Goal: Information Seeking & Learning: Learn about a topic

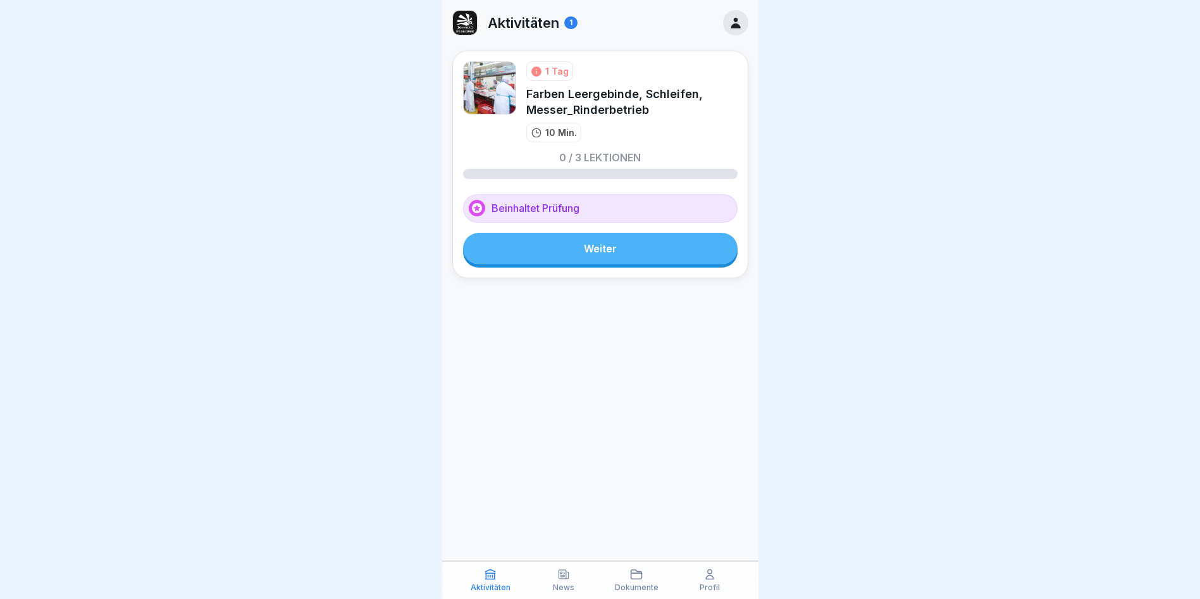
click at [557, 258] on link "Weiter" at bounding box center [600, 249] width 275 height 32
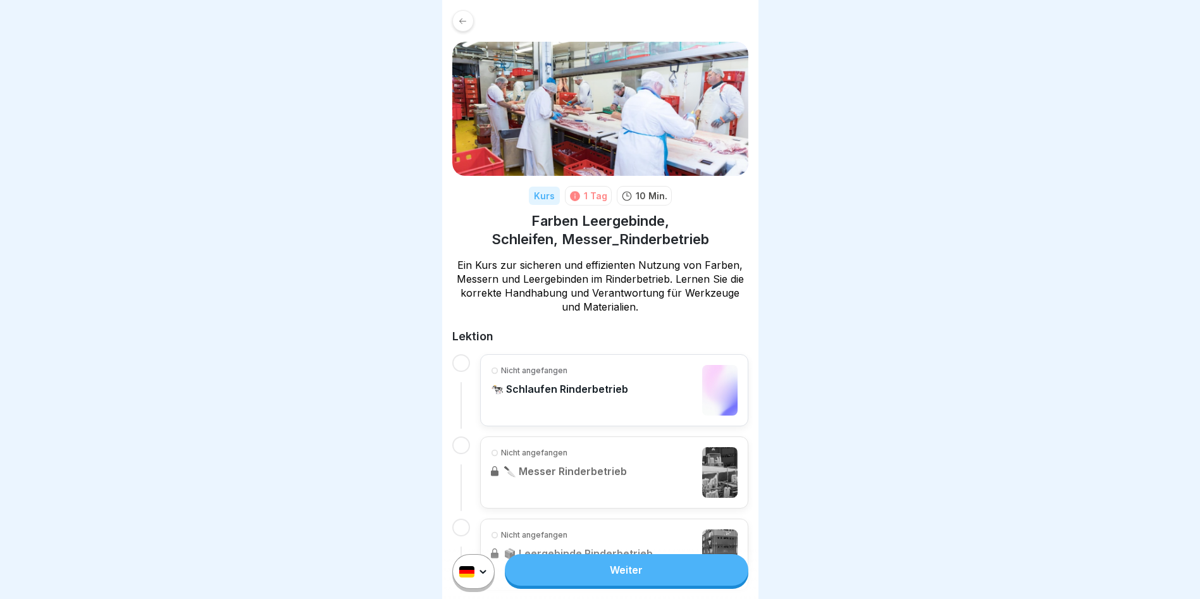
click at [635, 584] on link "Weiter" at bounding box center [626, 570] width 243 height 32
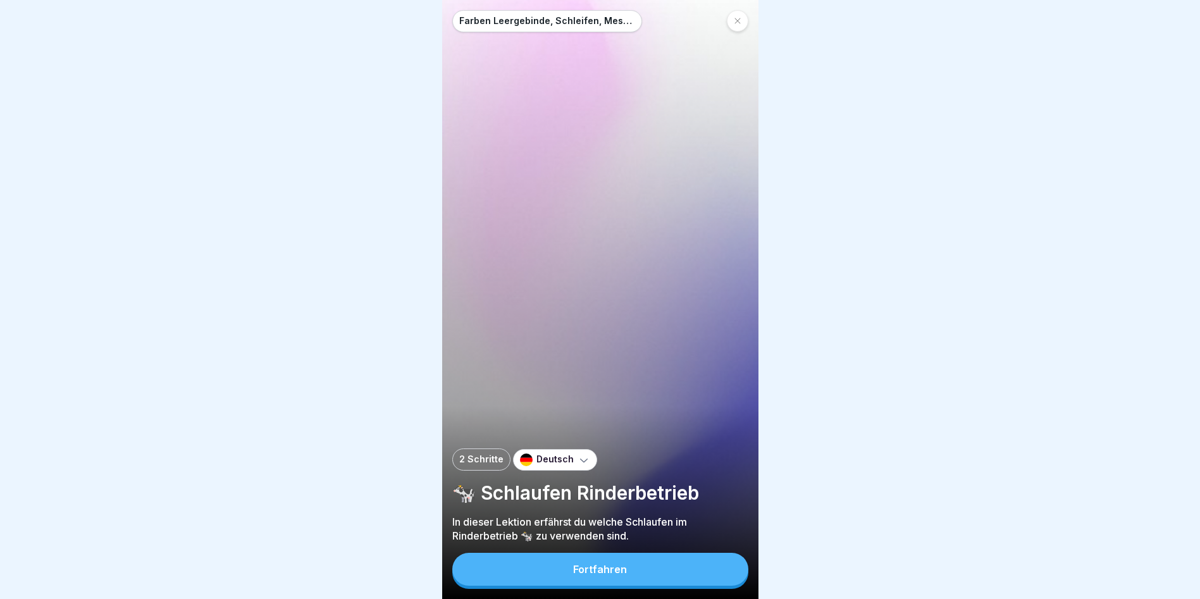
click at [579, 466] on icon at bounding box center [584, 460] width 13 height 13
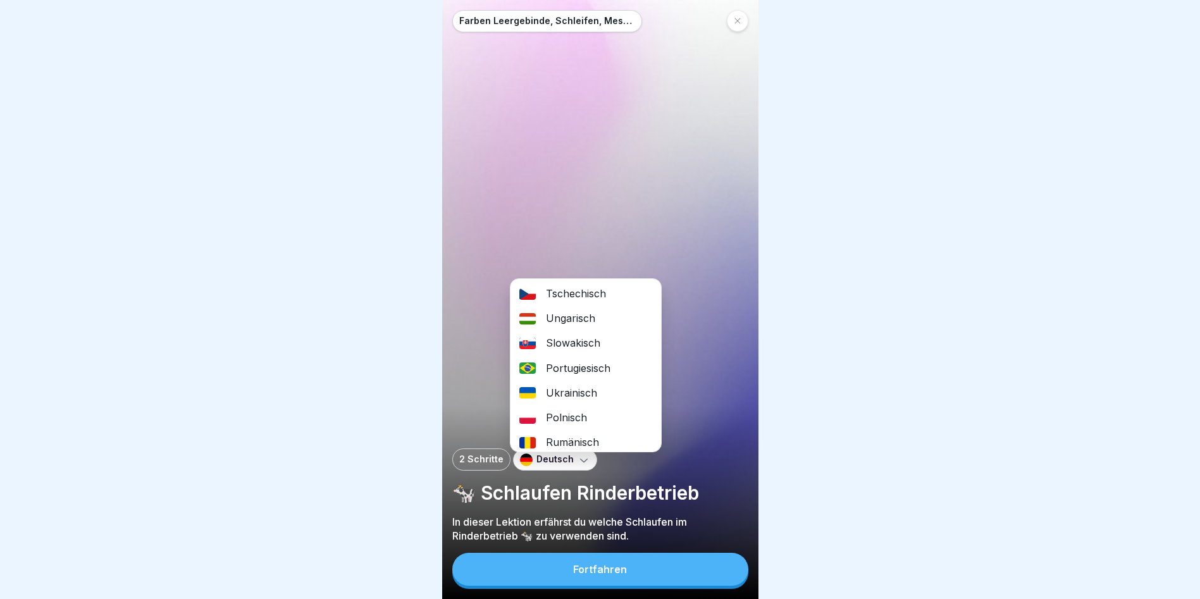
click at [576, 316] on div "Ungarisch" at bounding box center [585, 318] width 151 height 25
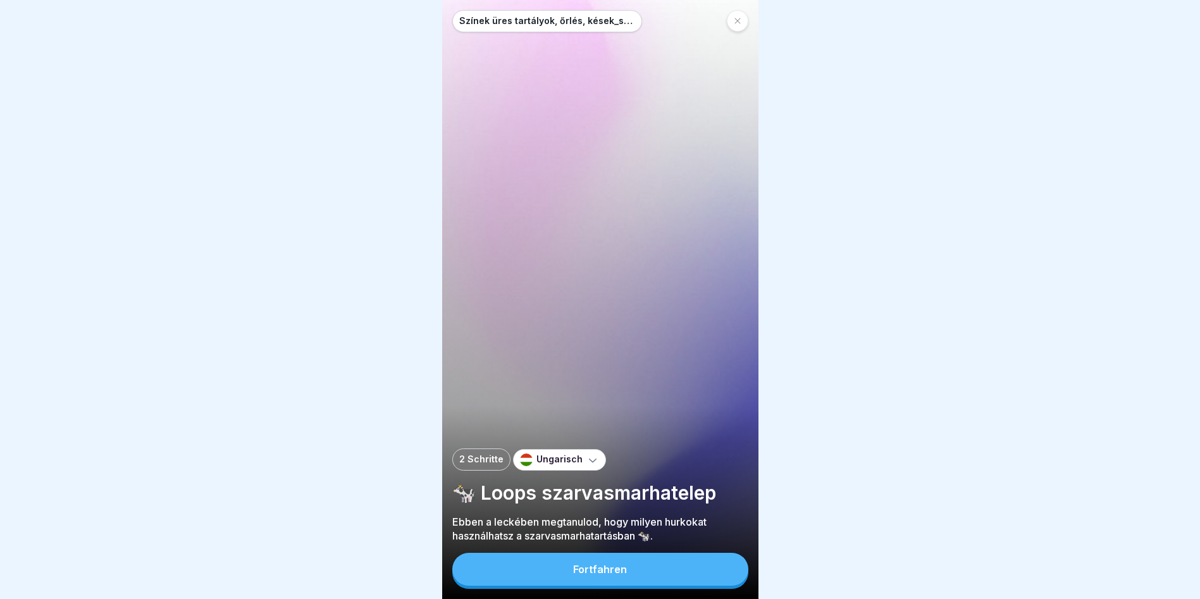
click at [615, 575] on div "Fortfahren" at bounding box center [600, 569] width 54 height 11
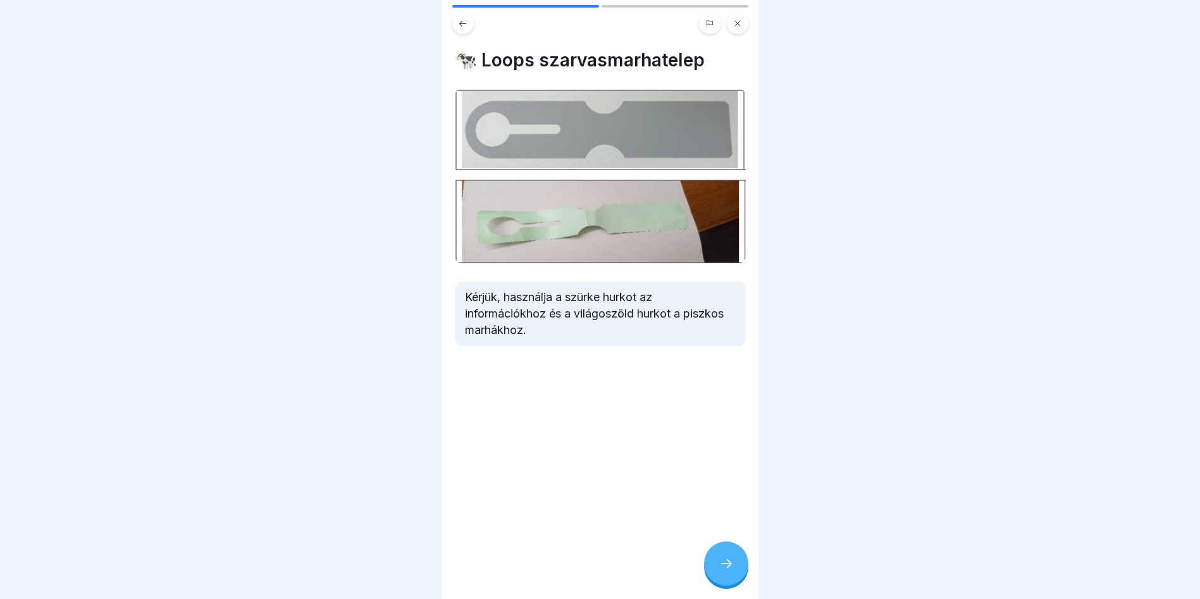
click at [725, 571] on icon at bounding box center [726, 563] width 15 height 15
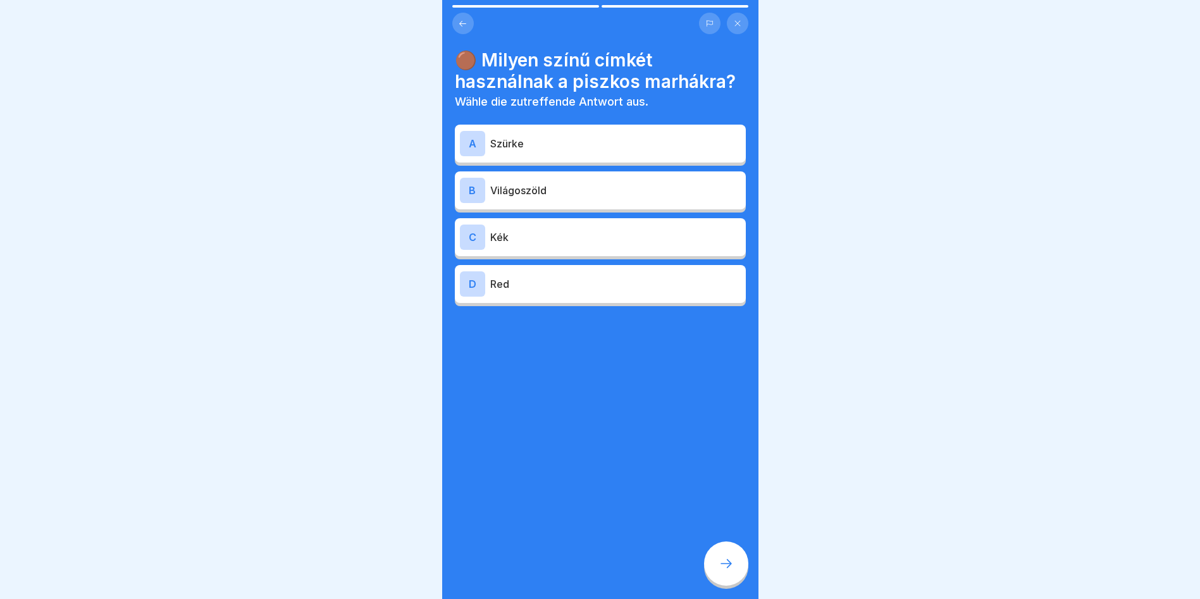
click at [543, 194] on p "Világoszöld" at bounding box center [615, 190] width 250 height 15
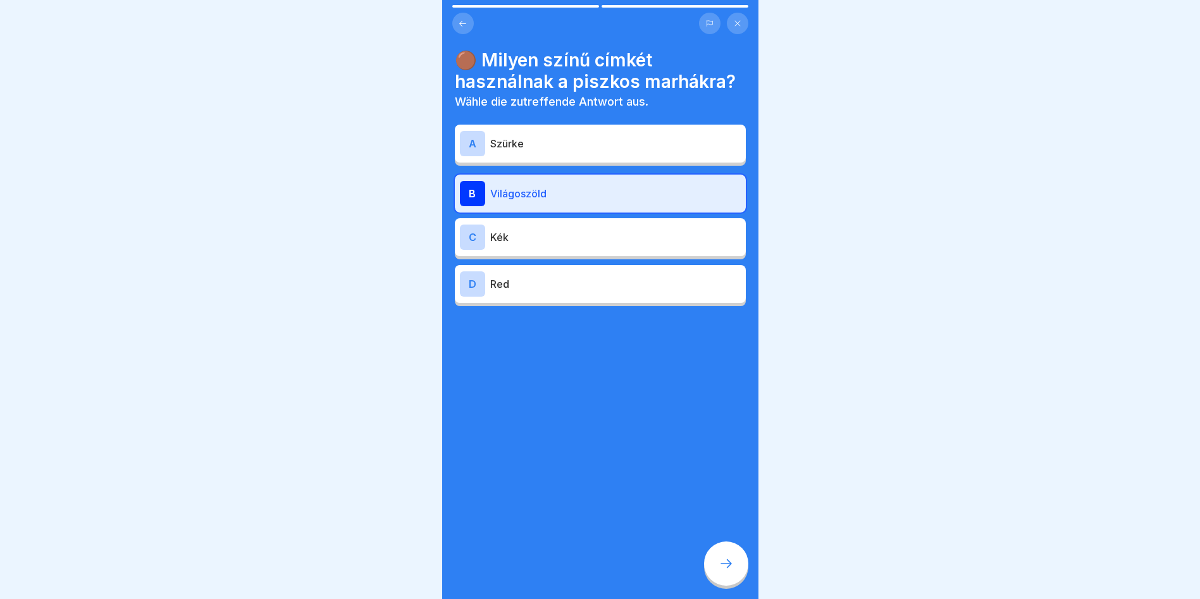
click at [483, 194] on div "B" at bounding box center [472, 193] width 25 height 25
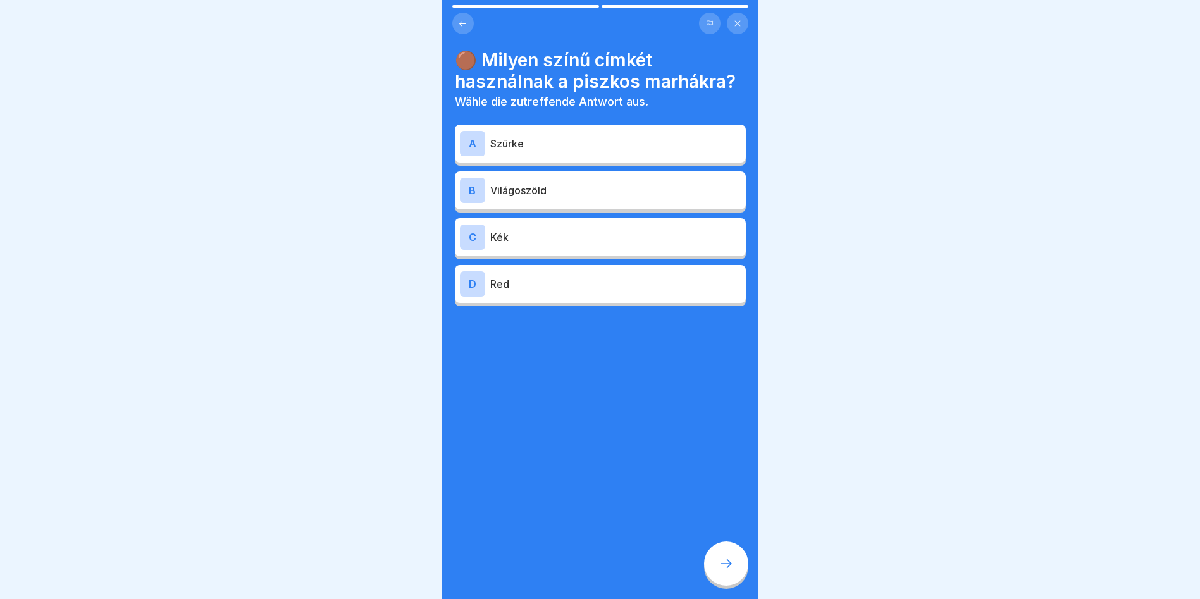
click at [476, 147] on div "A" at bounding box center [472, 143] width 25 height 25
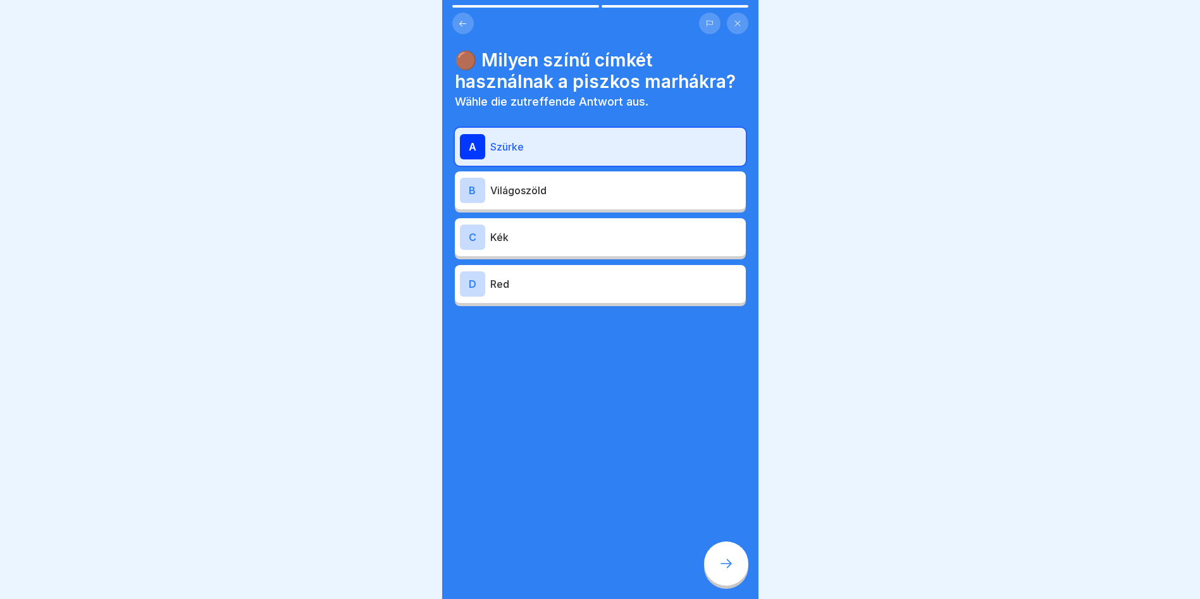
click at [729, 571] on icon at bounding box center [726, 563] width 15 height 15
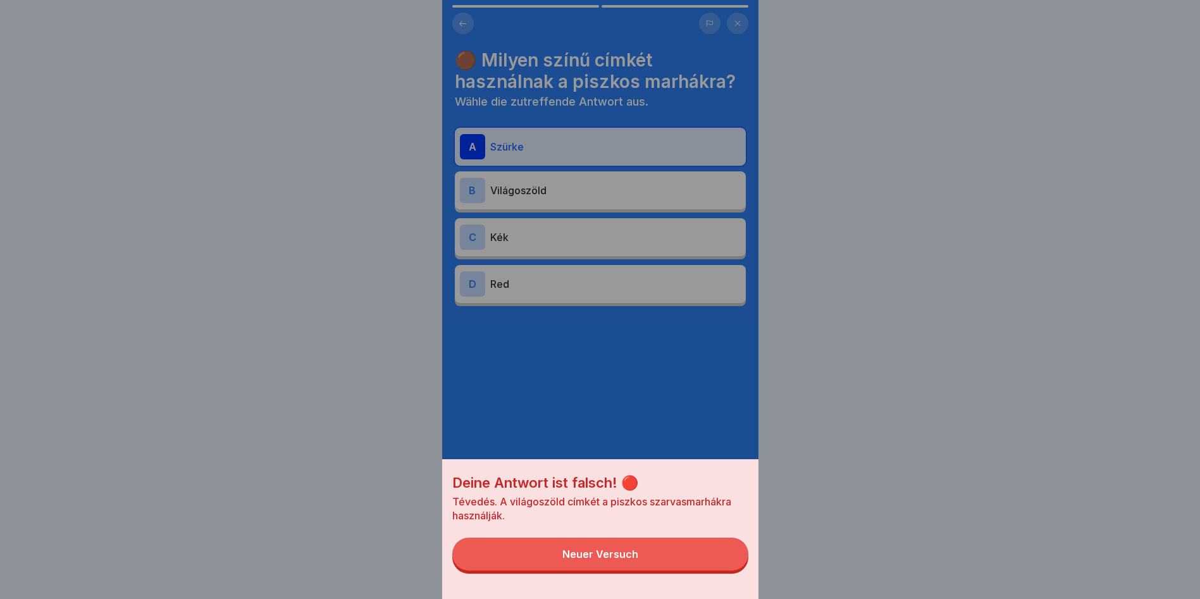
click at [566, 192] on div "Deine Antwort ist falsch! 🔴 Tévedés. A világoszöld címkét a piszkos szarvasmarh…" at bounding box center [600, 299] width 316 height 599
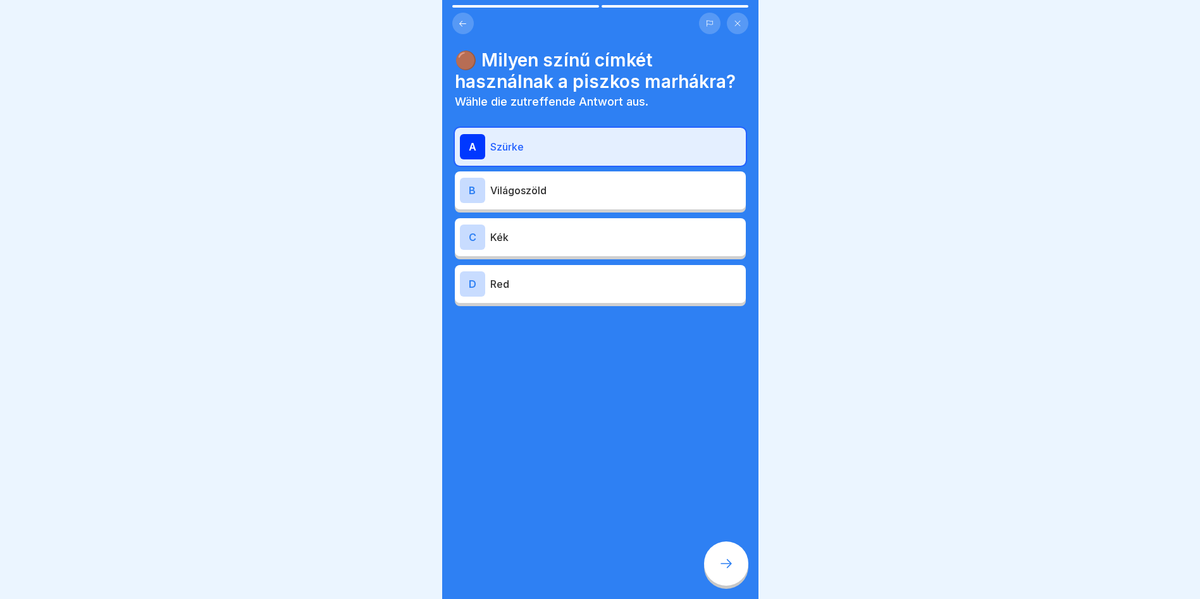
click at [566, 193] on p "Világoszöld" at bounding box center [615, 190] width 250 height 15
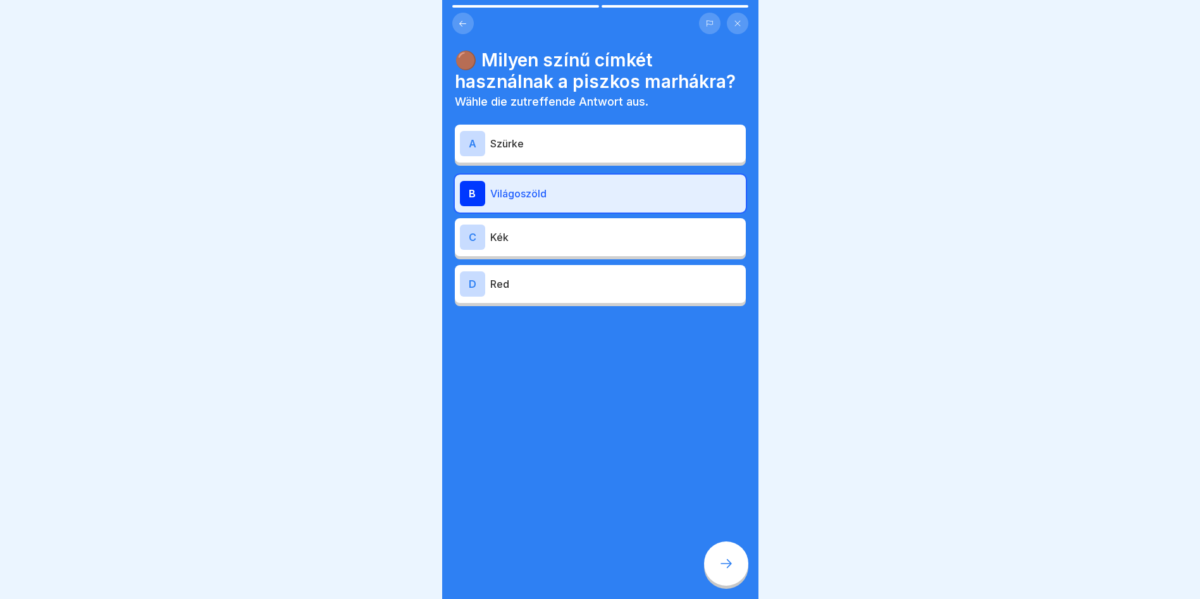
click at [714, 574] on div at bounding box center [726, 563] width 44 height 44
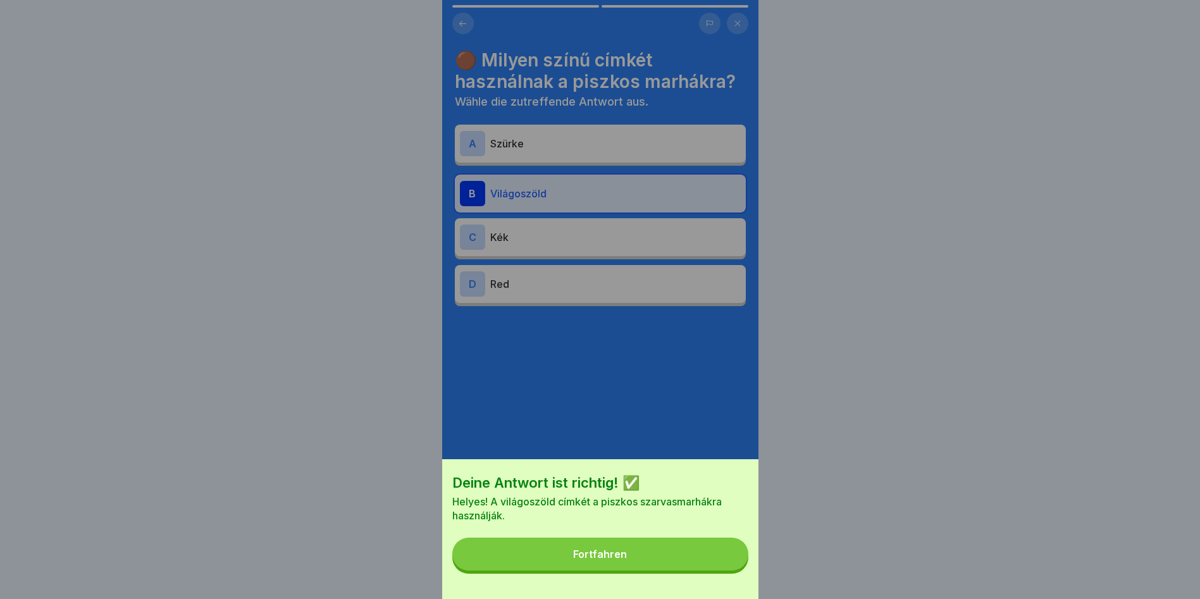
click at [664, 566] on button "Fortfahren" at bounding box center [600, 554] width 296 height 33
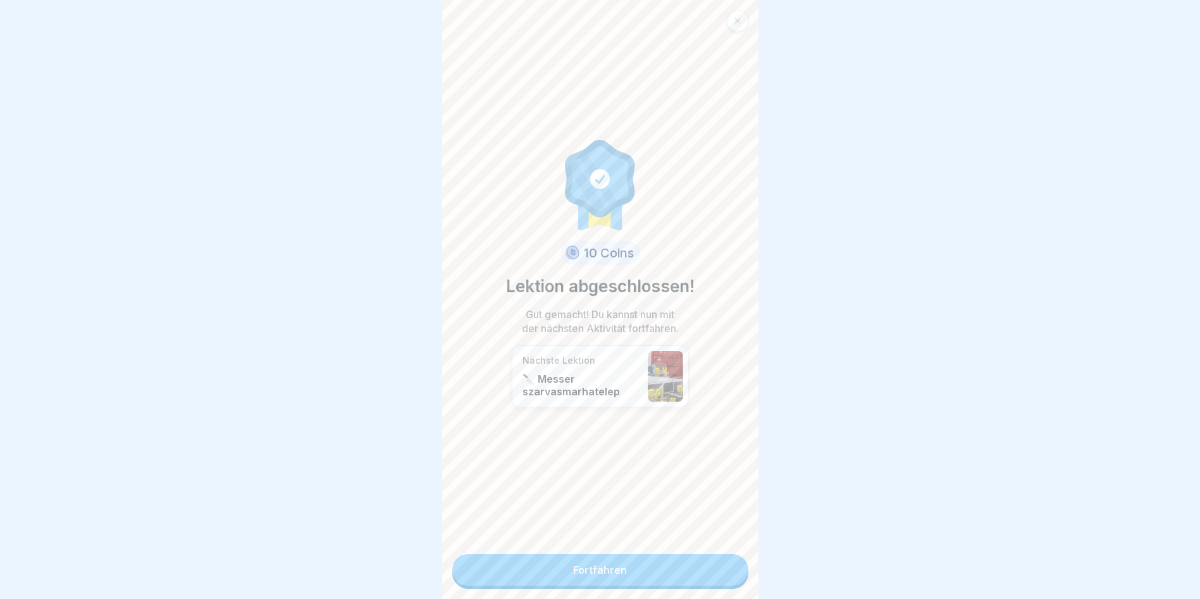
click at [655, 568] on link "Fortfahren" at bounding box center [600, 570] width 296 height 32
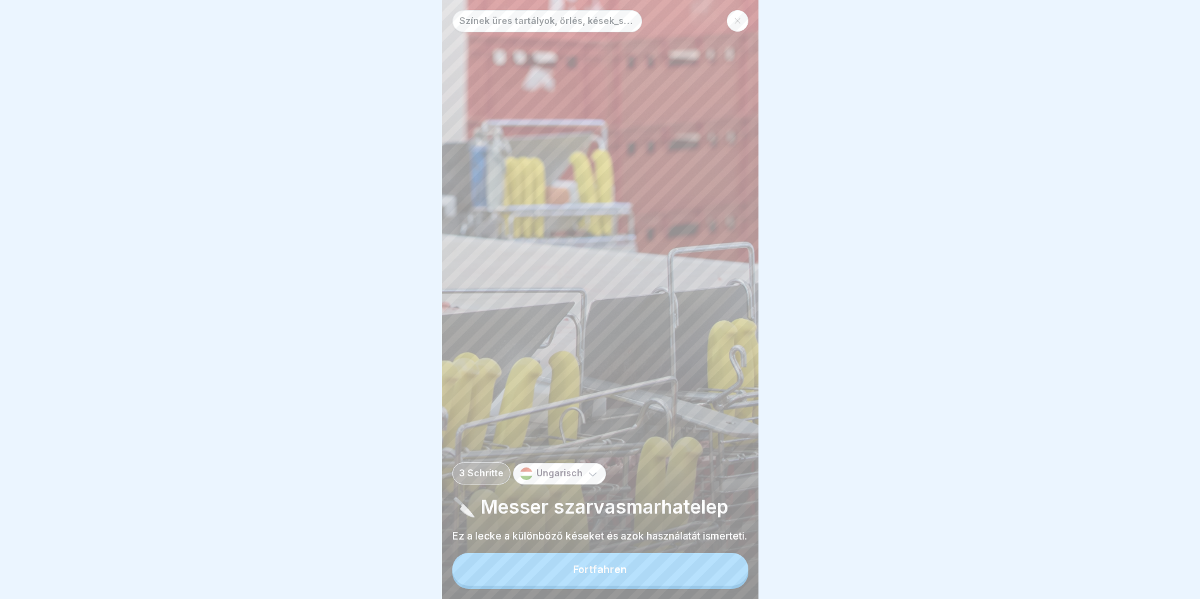
click at [635, 579] on button "Fortfahren" at bounding box center [600, 569] width 296 height 33
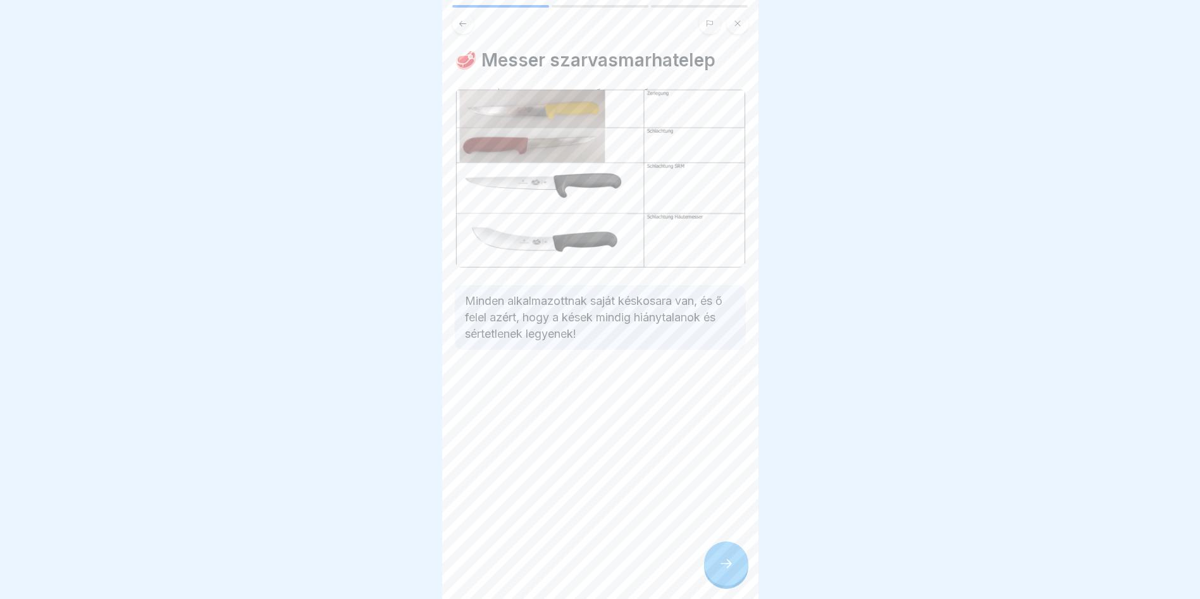
click at [712, 580] on div at bounding box center [726, 563] width 44 height 44
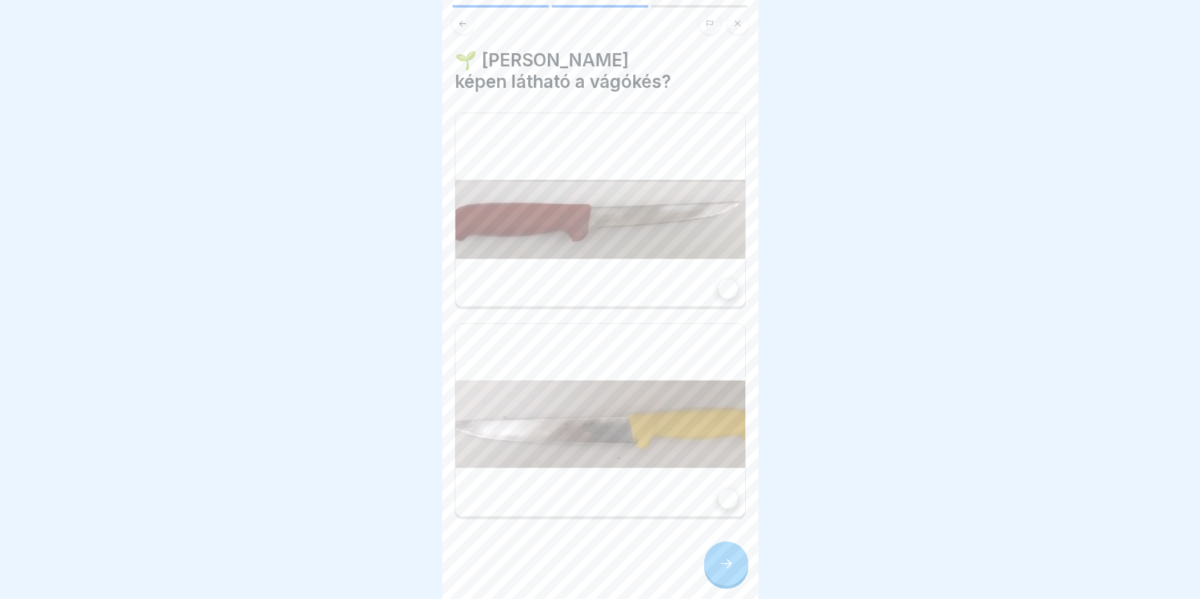
click at [581, 235] on img at bounding box center [600, 209] width 290 height 193
click at [724, 571] on icon at bounding box center [726, 563] width 15 height 15
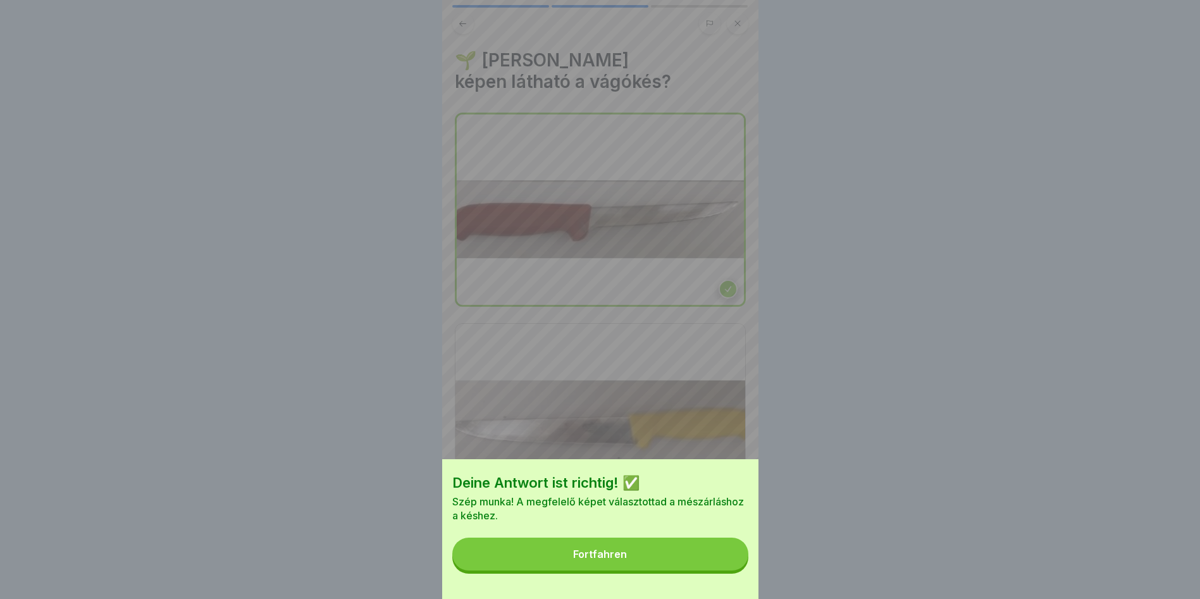
click at [724, 571] on button "Fortfahren" at bounding box center [600, 554] width 296 height 33
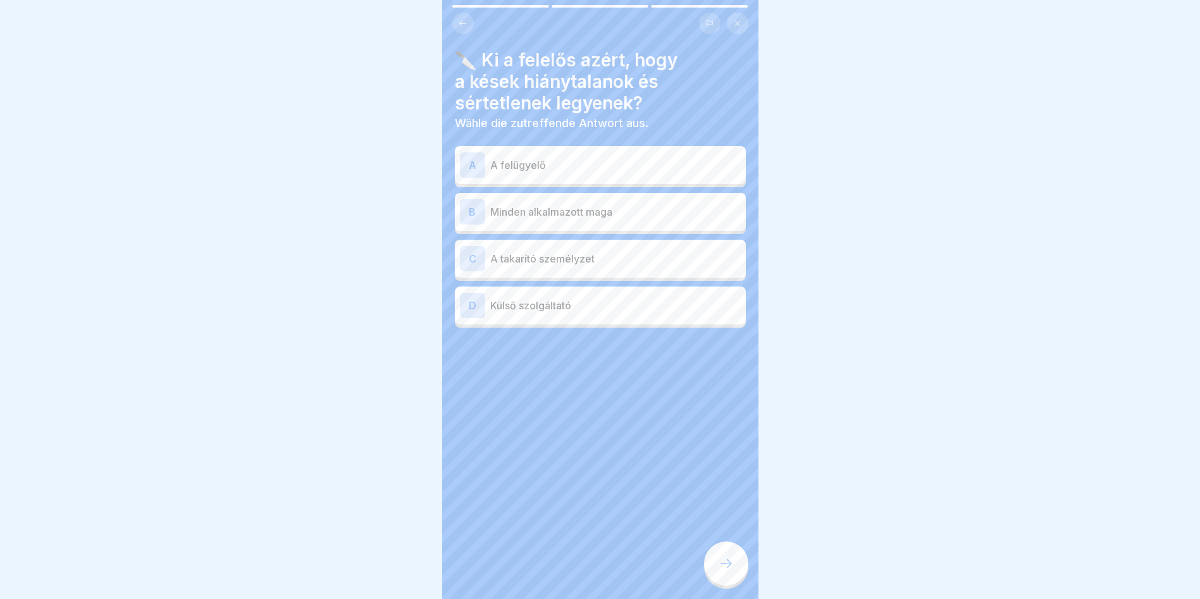
click at [641, 224] on div "B Minden alkalmazott maga" at bounding box center [600, 211] width 281 height 25
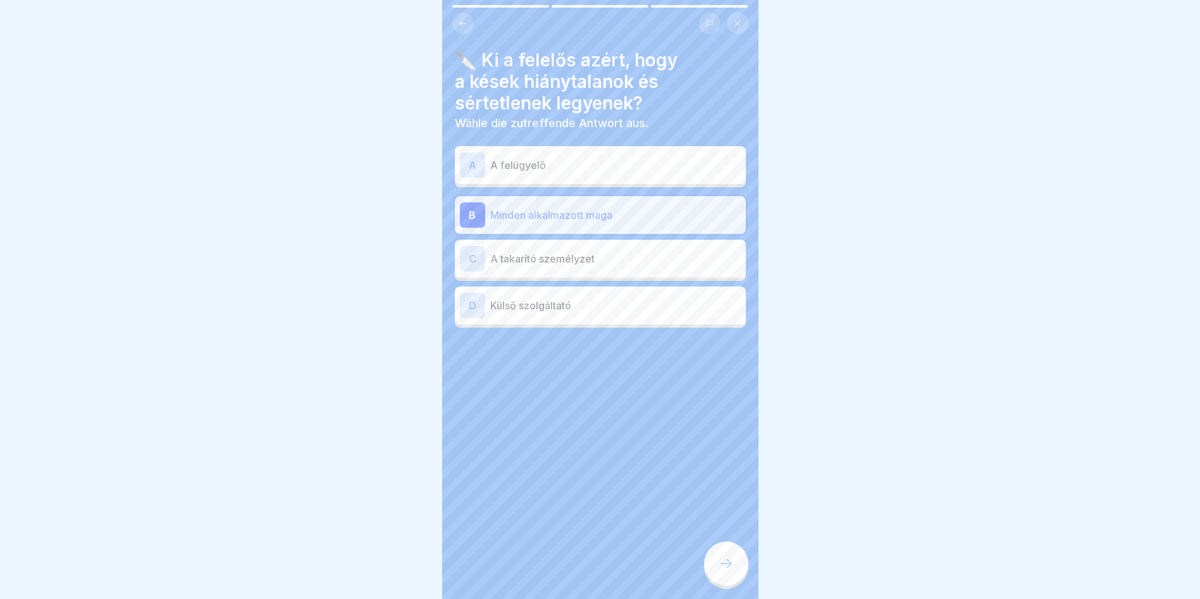
click at [724, 586] on div at bounding box center [726, 563] width 44 height 44
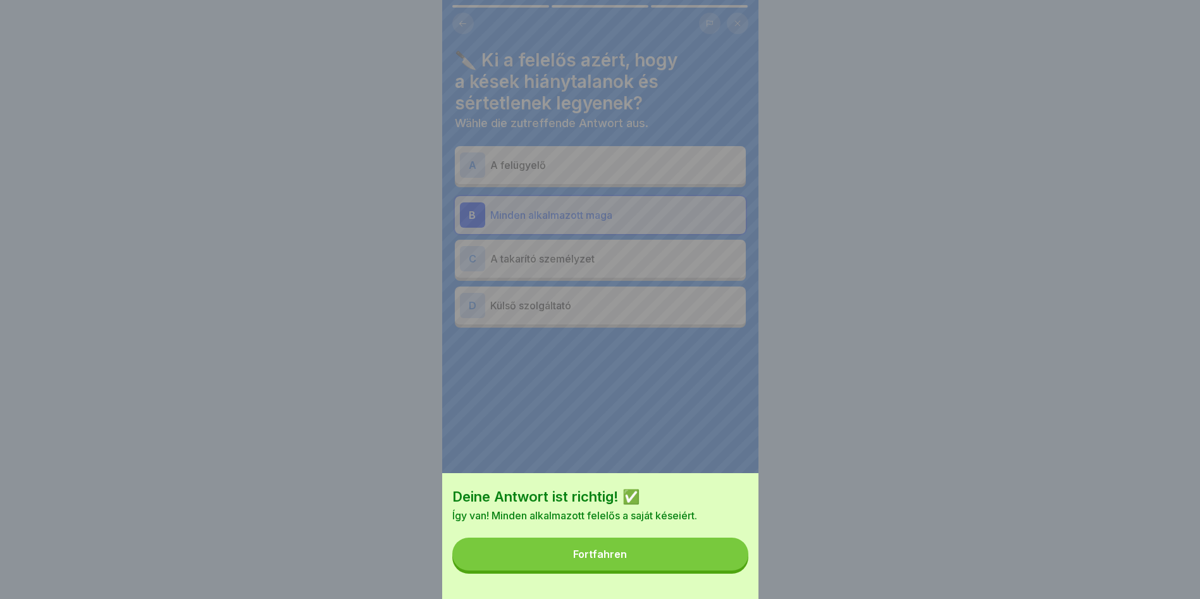
click at [718, 571] on button "Fortfahren" at bounding box center [600, 554] width 296 height 33
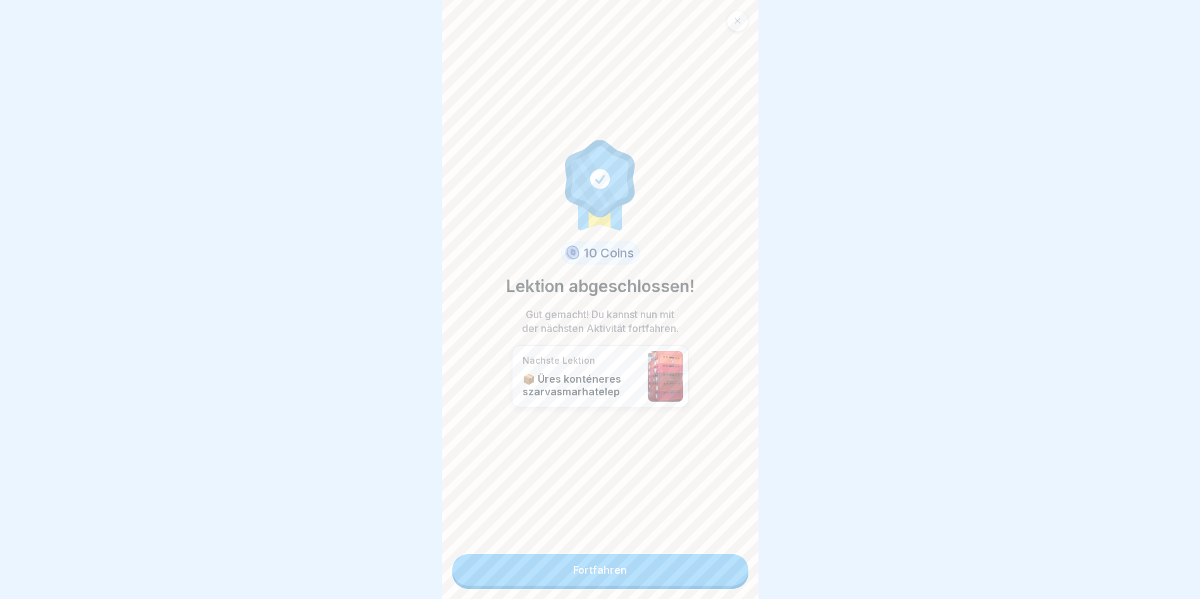
click at [718, 571] on link "Fortfahren" at bounding box center [600, 570] width 296 height 32
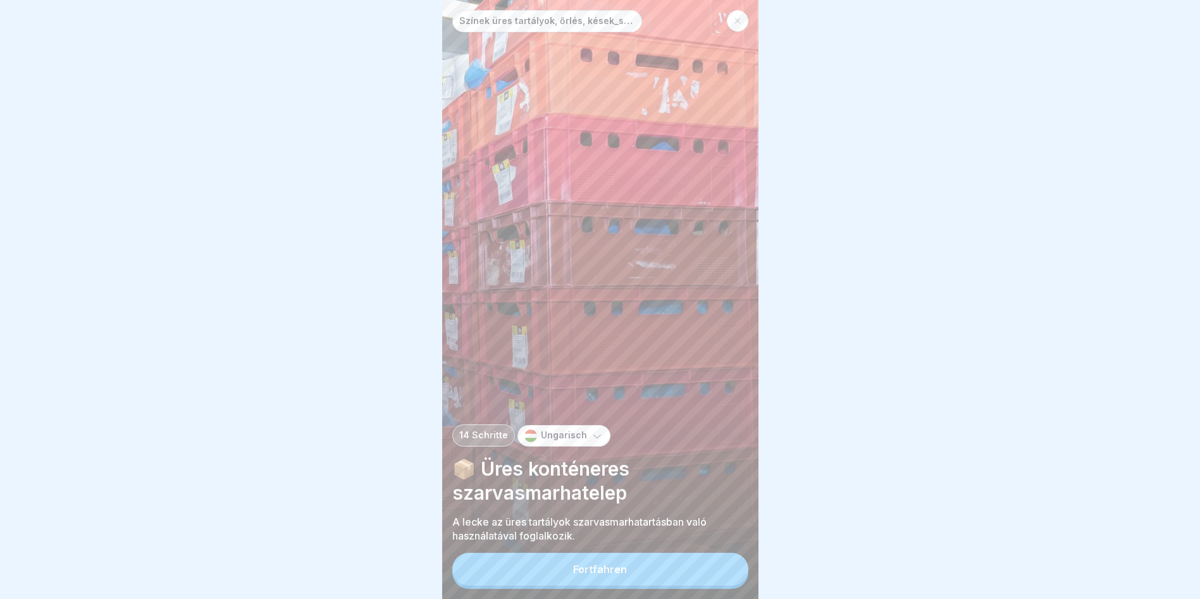
click at [716, 571] on button "Fortfahren" at bounding box center [600, 569] width 296 height 33
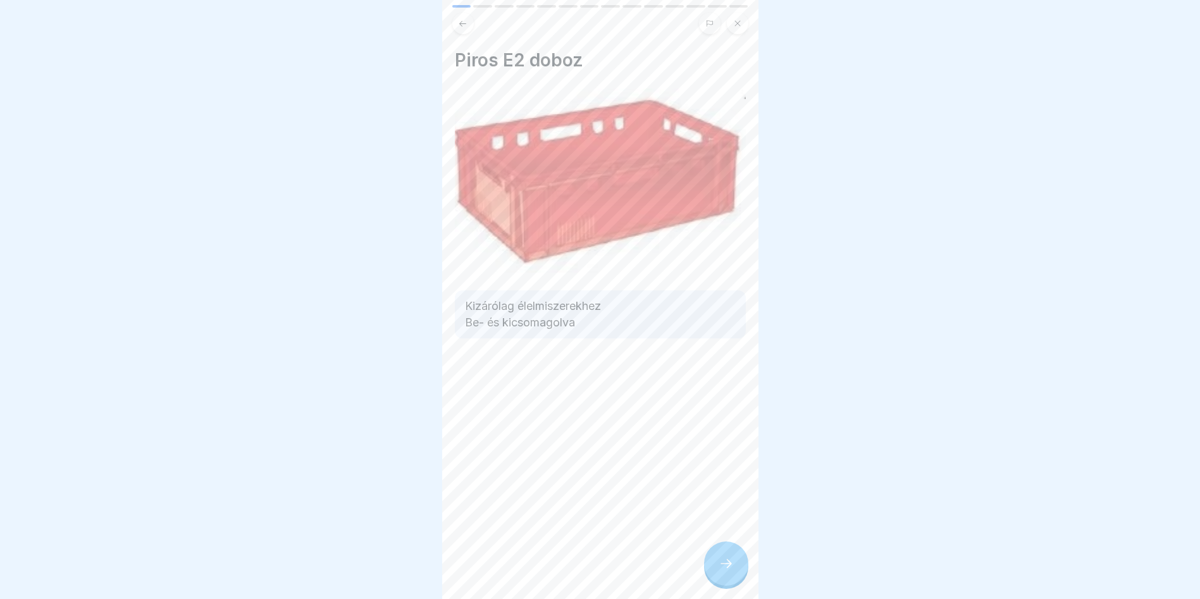
click at [719, 565] on div at bounding box center [726, 563] width 44 height 44
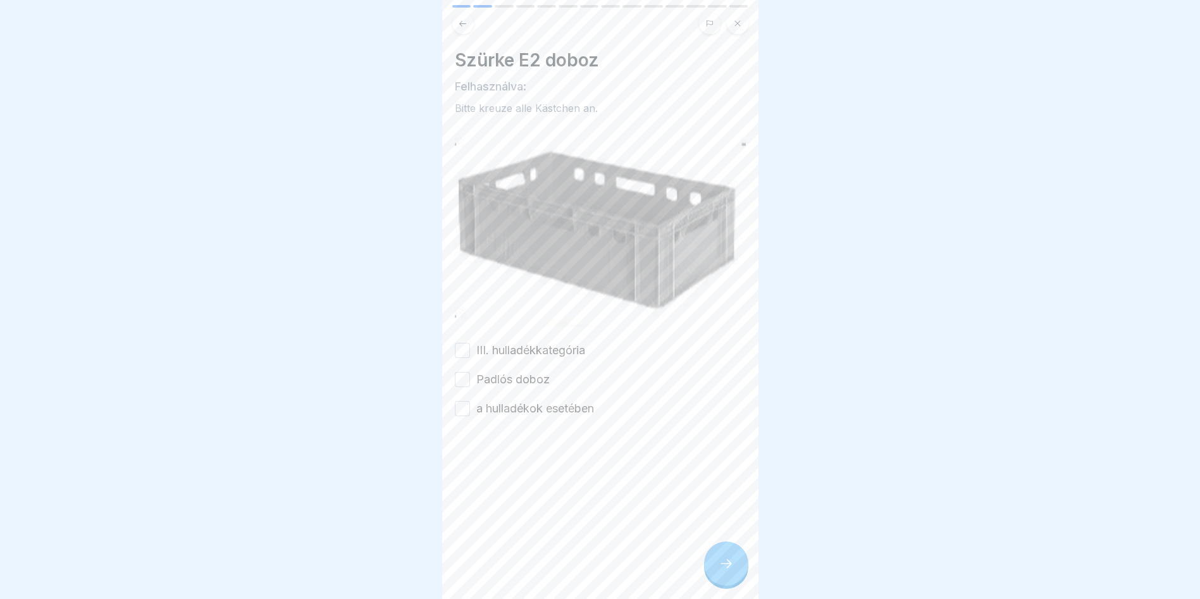
click at [460, 343] on button "III. hulladékkategória" at bounding box center [462, 350] width 15 height 15
click at [462, 380] on div "Padlós doboz" at bounding box center [502, 379] width 95 height 16
click at [463, 372] on button "Padlós doboz" at bounding box center [462, 379] width 15 height 15
click at [464, 401] on button "a hulladékok esetében" at bounding box center [462, 408] width 15 height 15
click at [719, 571] on icon at bounding box center [726, 563] width 15 height 15
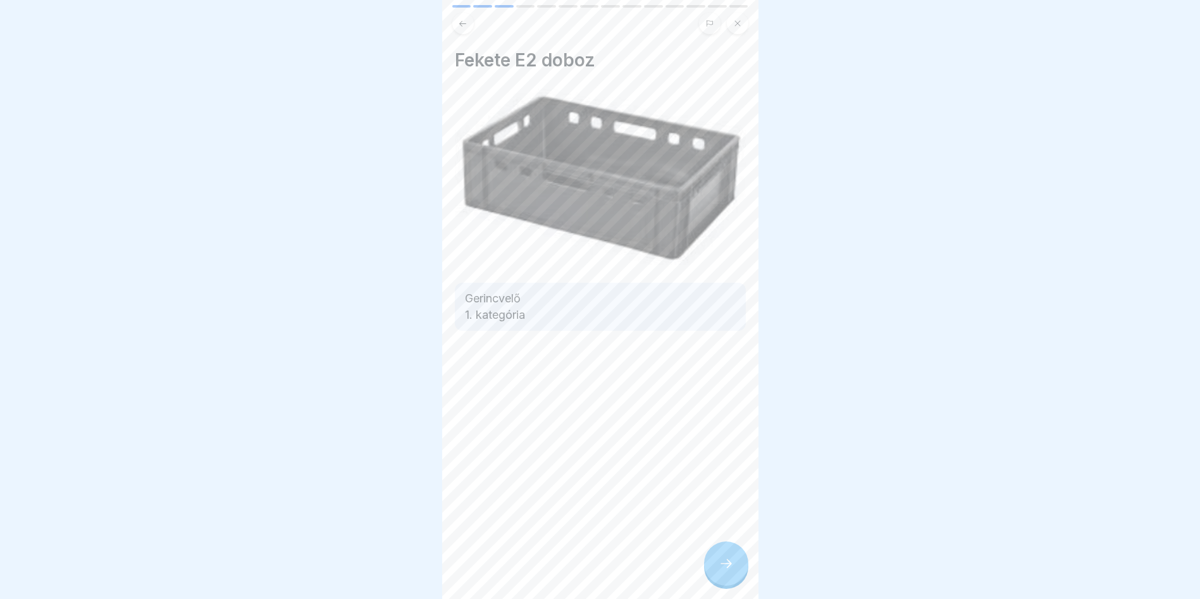
click at [734, 555] on div at bounding box center [726, 563] width 44 height 44
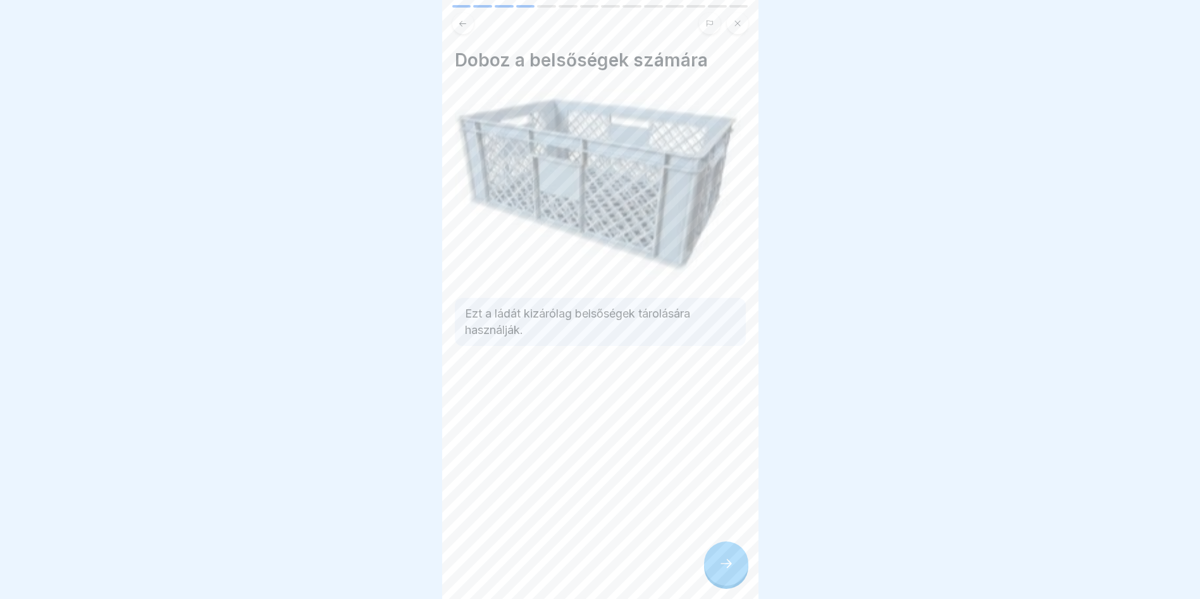
click at [728, 571] on icon at bounding box center [726, 563] width 15 height 15
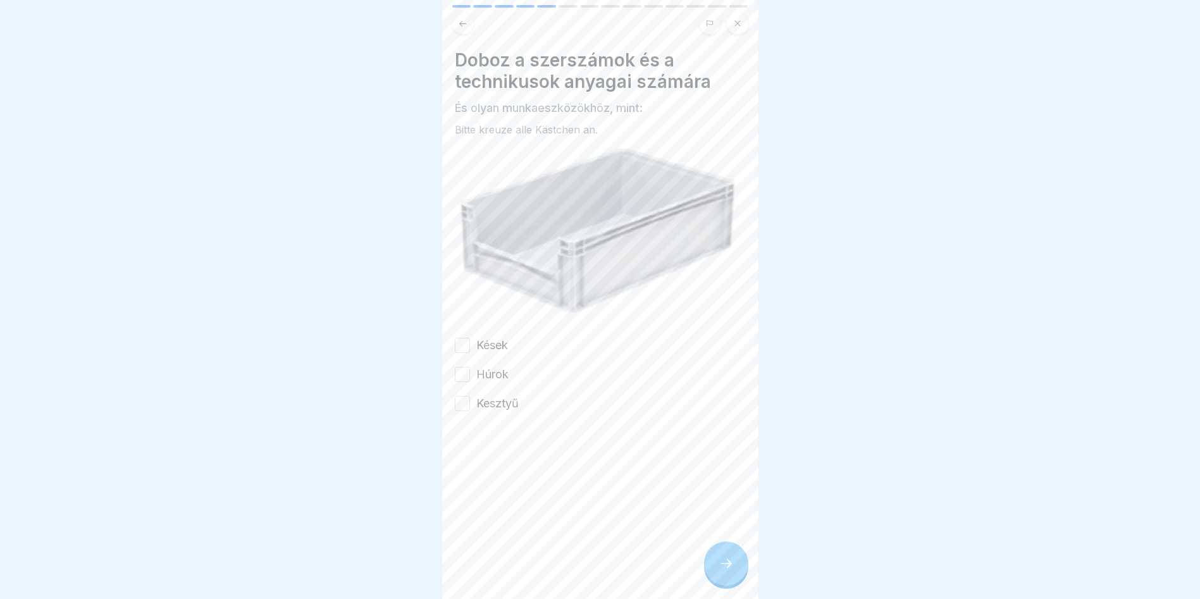
click at [464, 342] on button "Kések" at bounding box center [462, 345] width 15 height 15
click at [464, 369] on button "Húrok" at bounding box center [462, 374] width 15 height 15
click at [461, 396] on button "Kesztyű" at bounding box center [462, 403] width 15 height 15
click at [727, 586] on div at bounding box center [726, 563] width 44 height 44
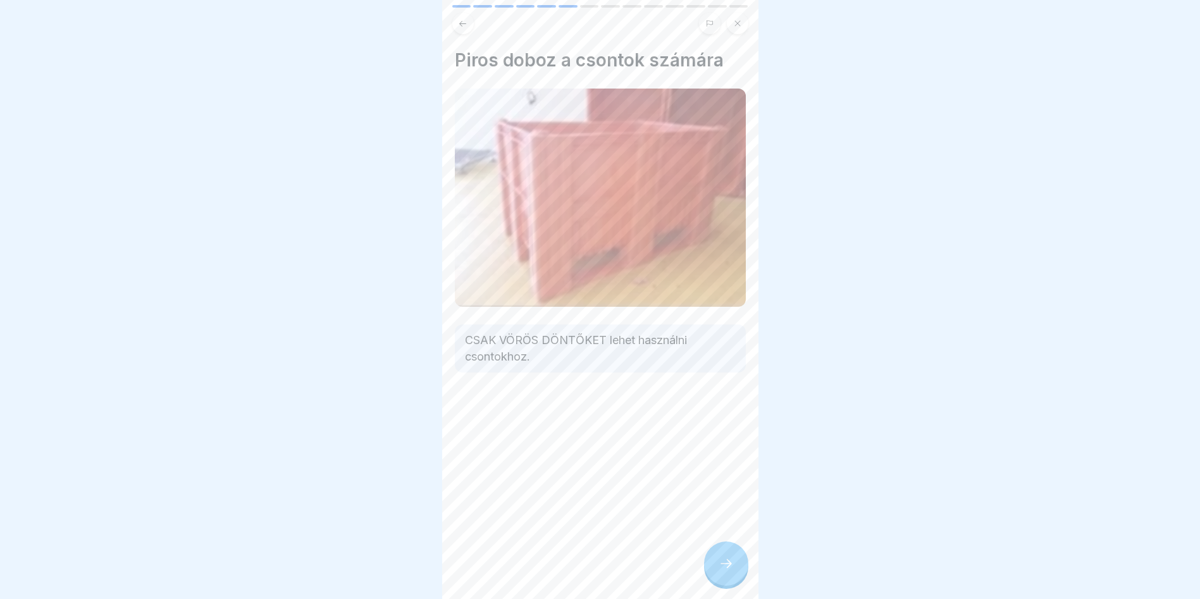
click at [722, 581] on div at bounding box center [726, 563] width 44 height 44
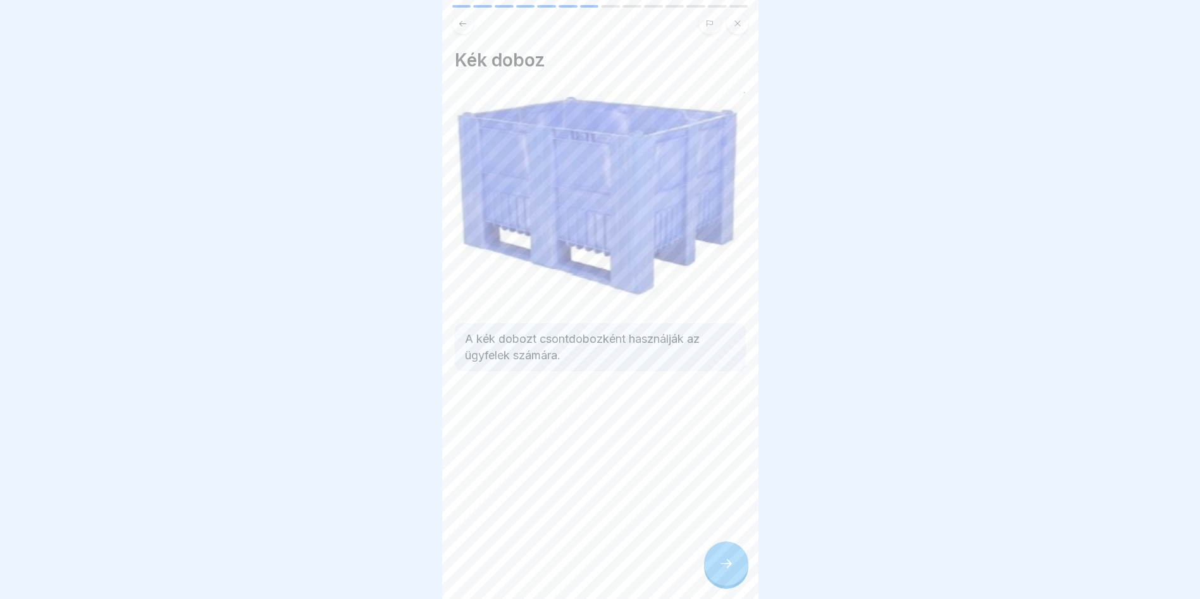
click at [724, 571] on icon at bounding box center [726, 563] width 15 height 15
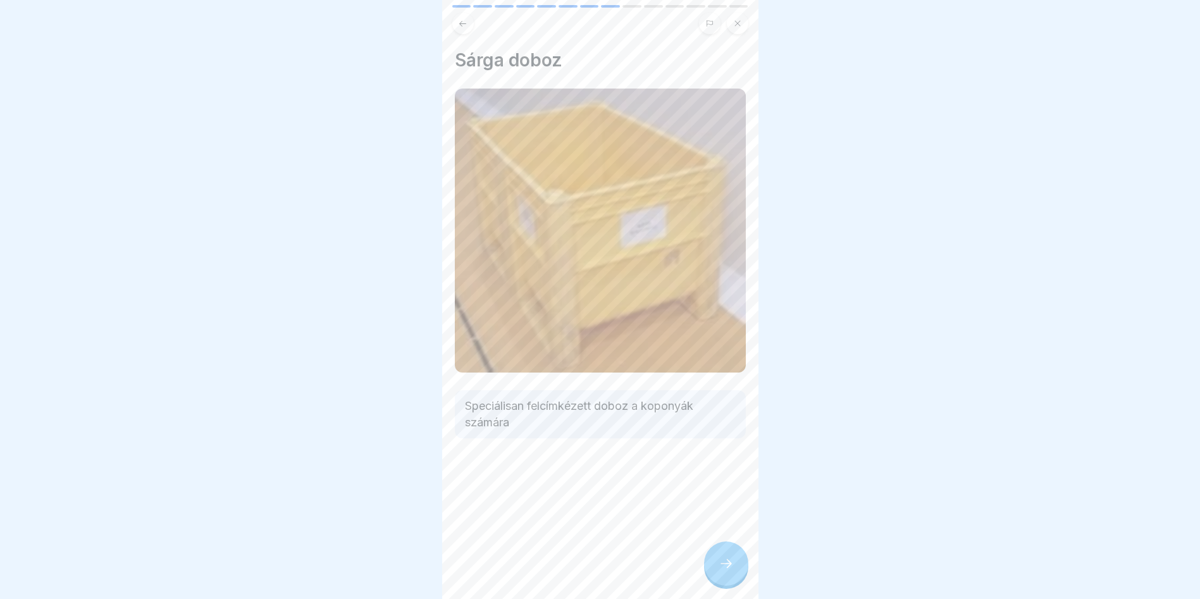
click at [724, 571] on icon at bounding box center [726, 563] width 15 height 15
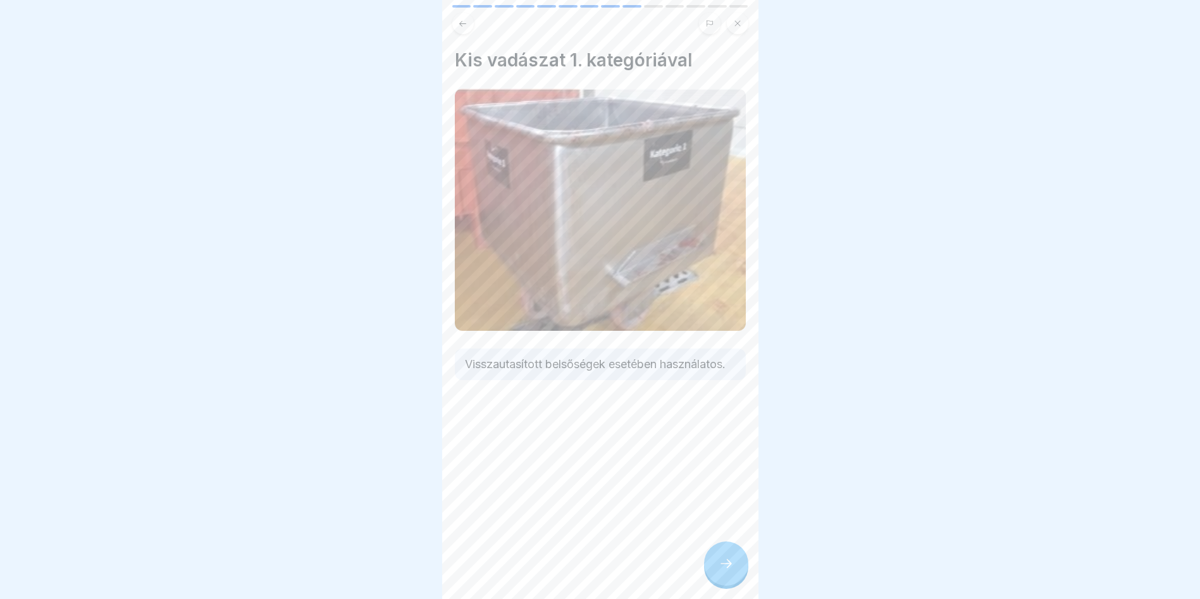
click at [724, 571] on icon at bounding box center [726, 563] width 15 height 15
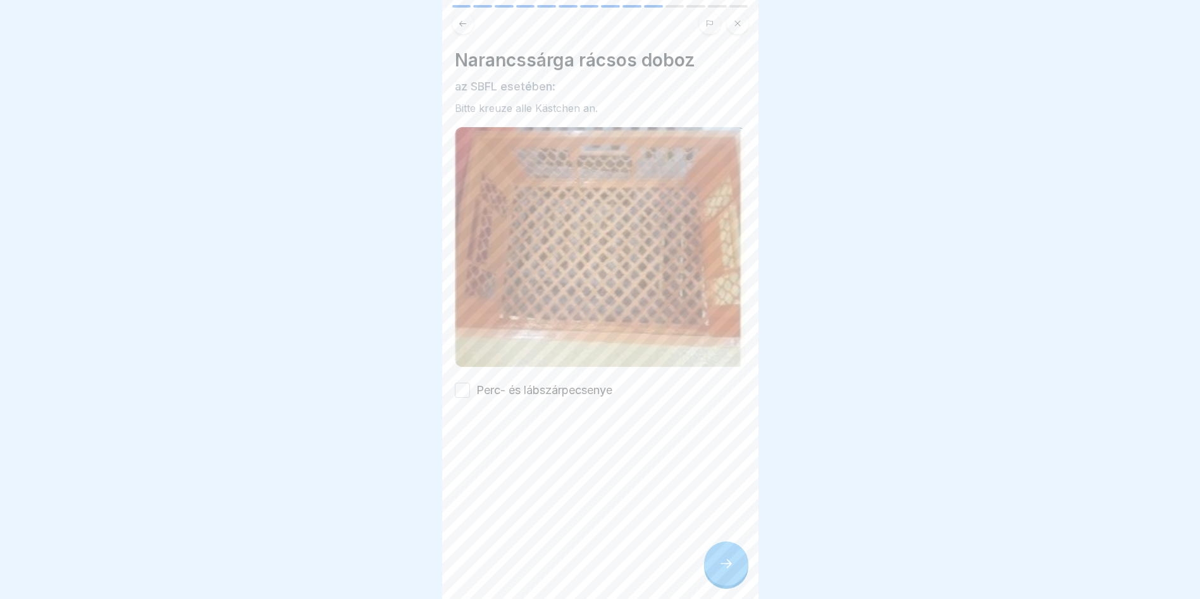
click at [462, 383] on button "Perc- és lábszárpecsenye" at bounding box center [462, 390] width 15 height 15
click at [724, 571] on icon at bounding box center [726, 563] width 15 height 15
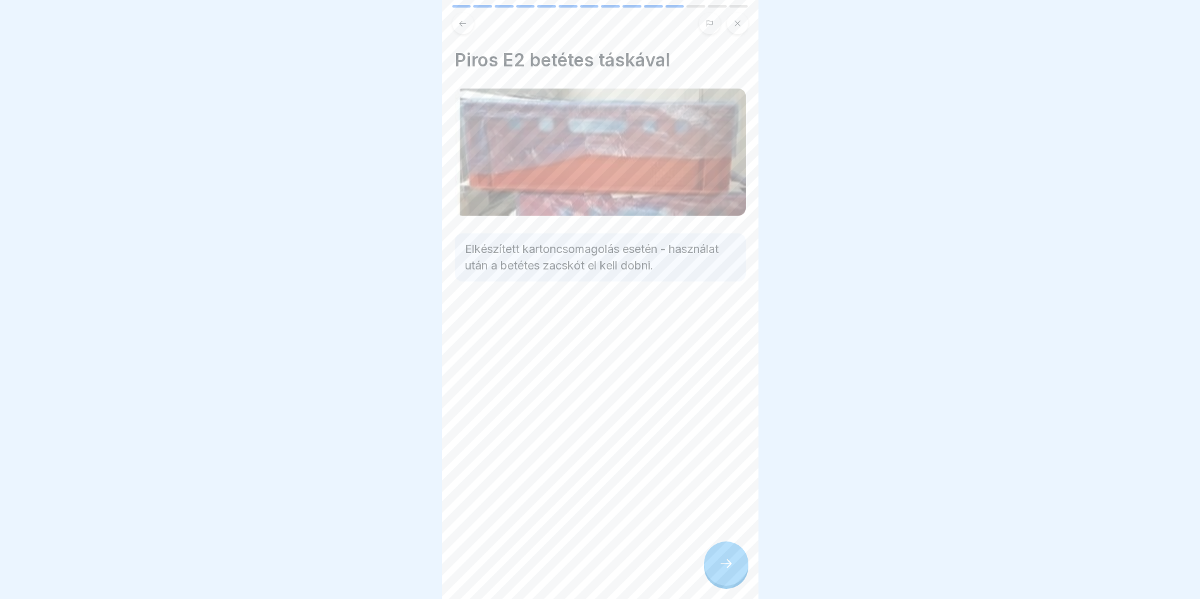
click at [724, 581] on div at bounding box center [726, 563] width 44 height 44
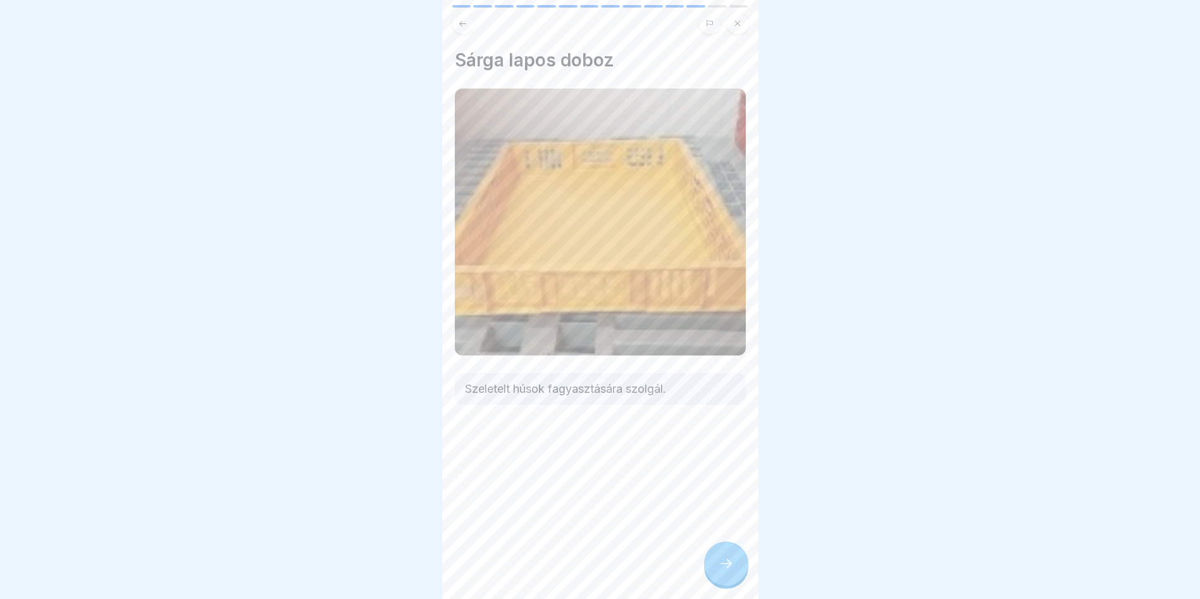
click at [713, 563] on div at bounding box center [726, 563] width 44 height 44
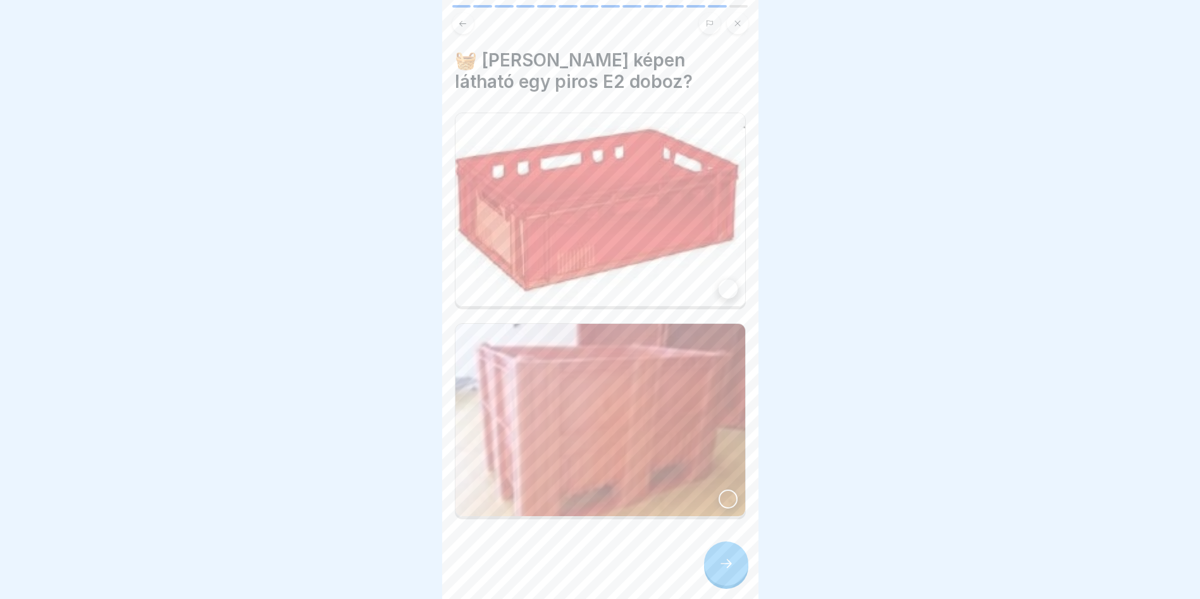
click at [719, 286] on div at bounding box center [728, 289] width 19 height 19
click at [714, 584] on div at bounding box center [726, 563] width 44 height 44
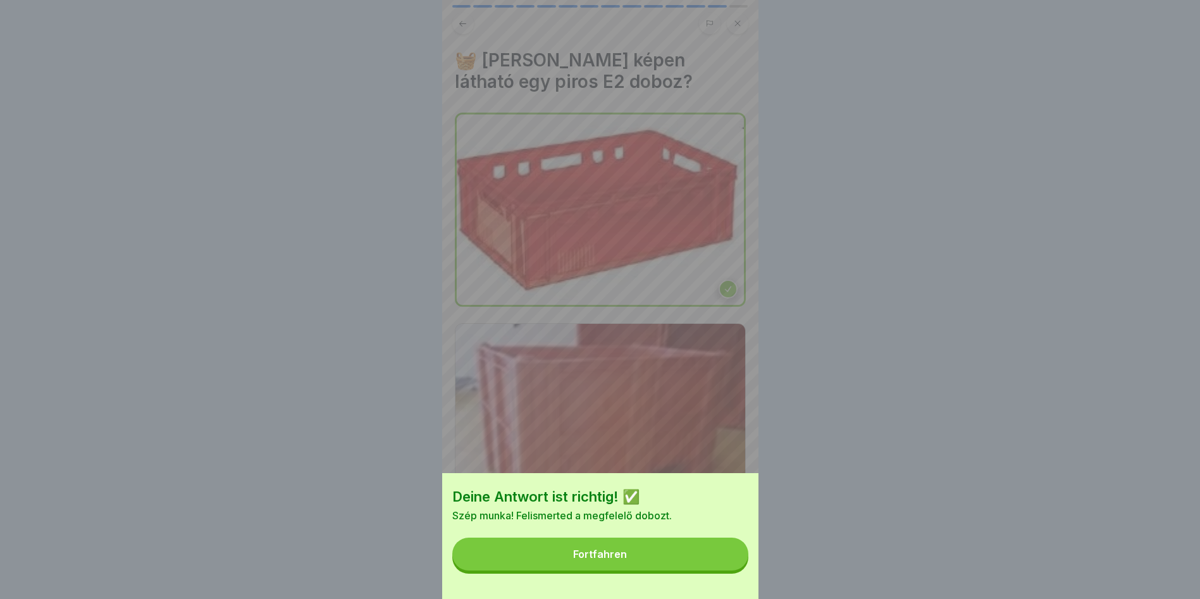
click at [714, 579] on div "Deine Antwort ist richtig! ✅ Szép munka! Felismerted a megfelelő dobozt. Fortfa…" at bounding box center [600, 536] width 316 height 126
click at [714, 571] on button "Fortfahren" at bounding box center [600, 554] width 296 height 33
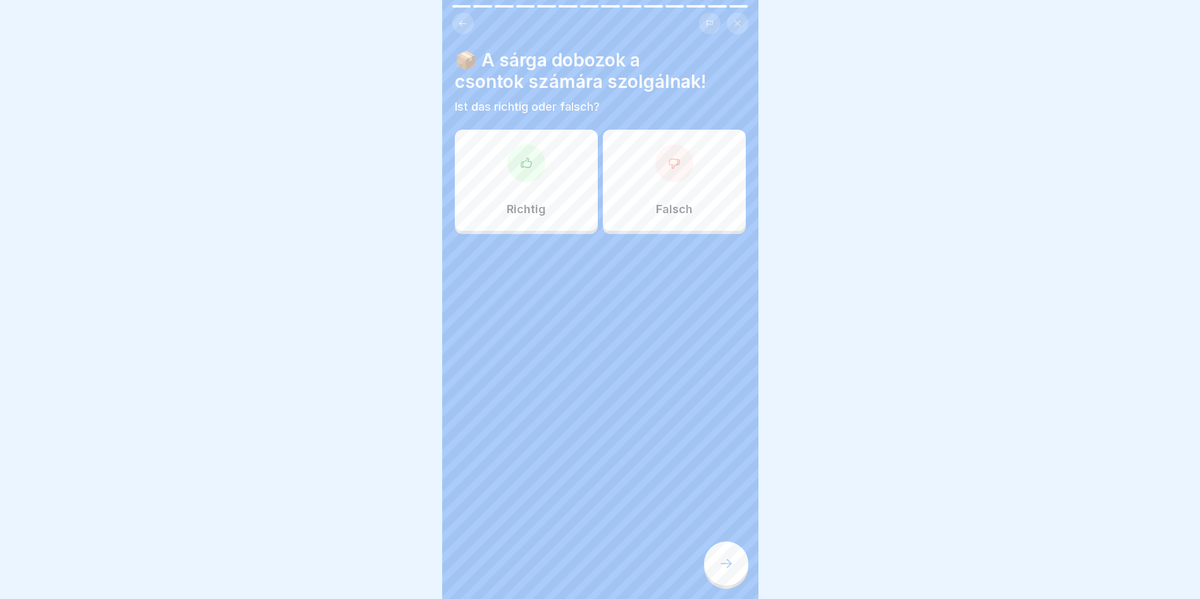
click at [671, 192] on div "Falsch" at bounding box center [674, 180] width 143 height 101
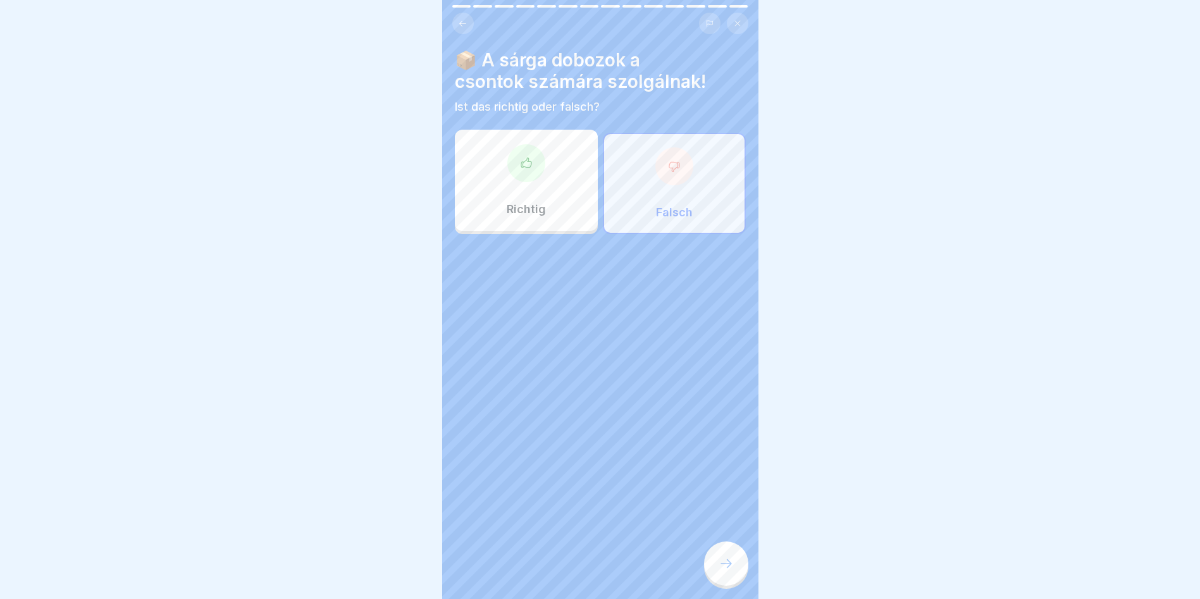
click at [716, 570] on div at bounding box center [726, 563] width 44 height 44
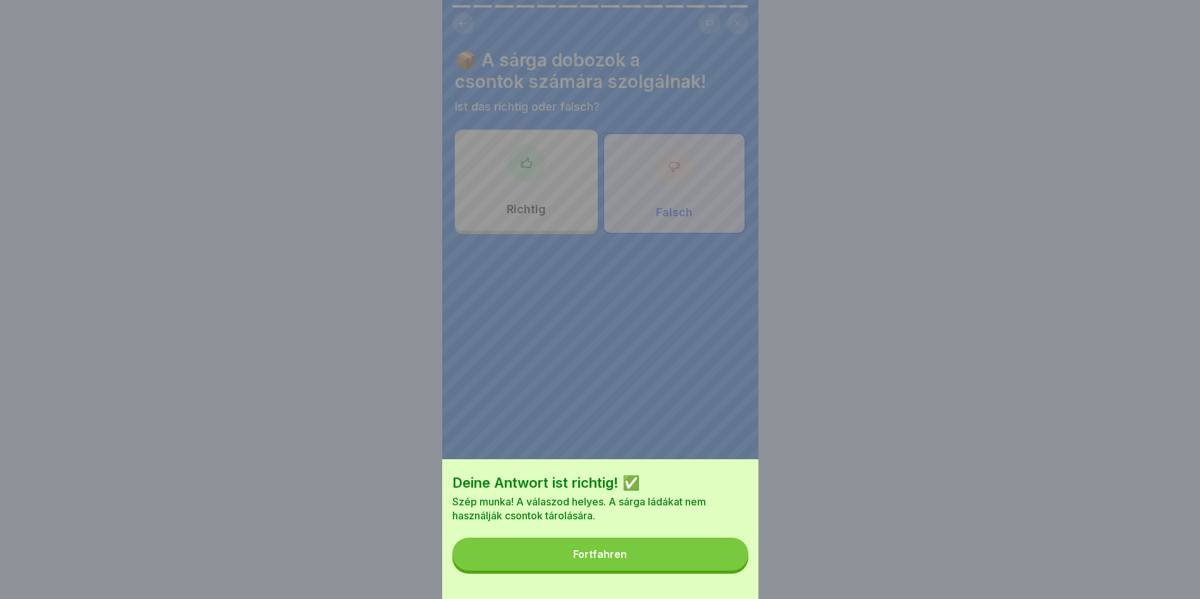
click at [714, 568] on button "Fortfahren" at bounding box center [600, 554] width 296 height 33
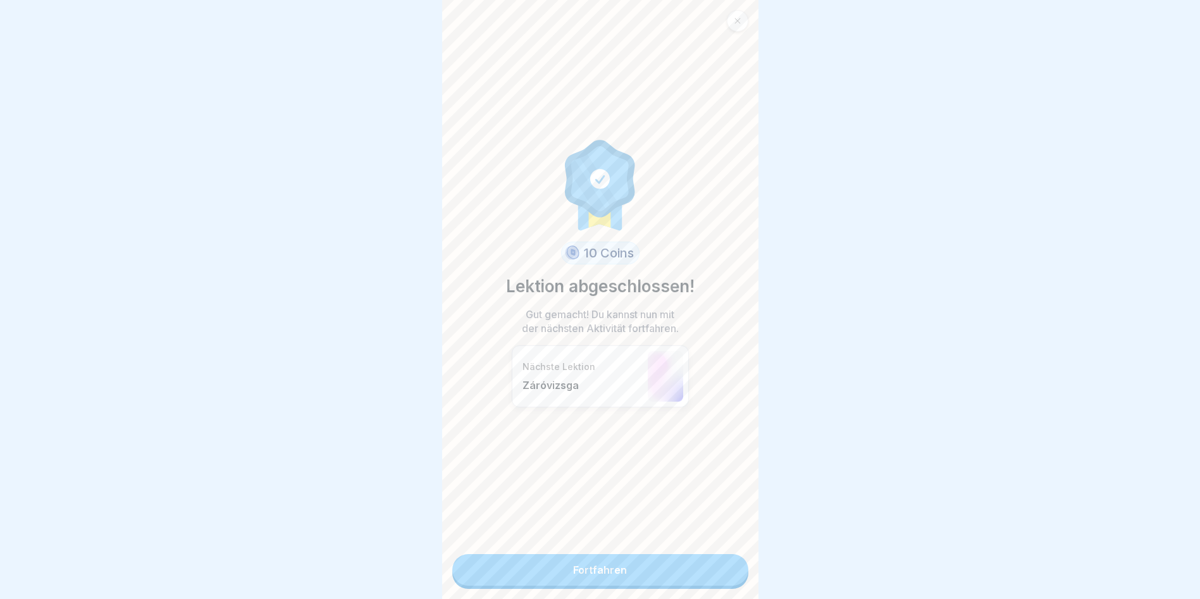
click at [710, 567] on link "Fortfahren" at bounding box center [600, 570] width 296 height 32
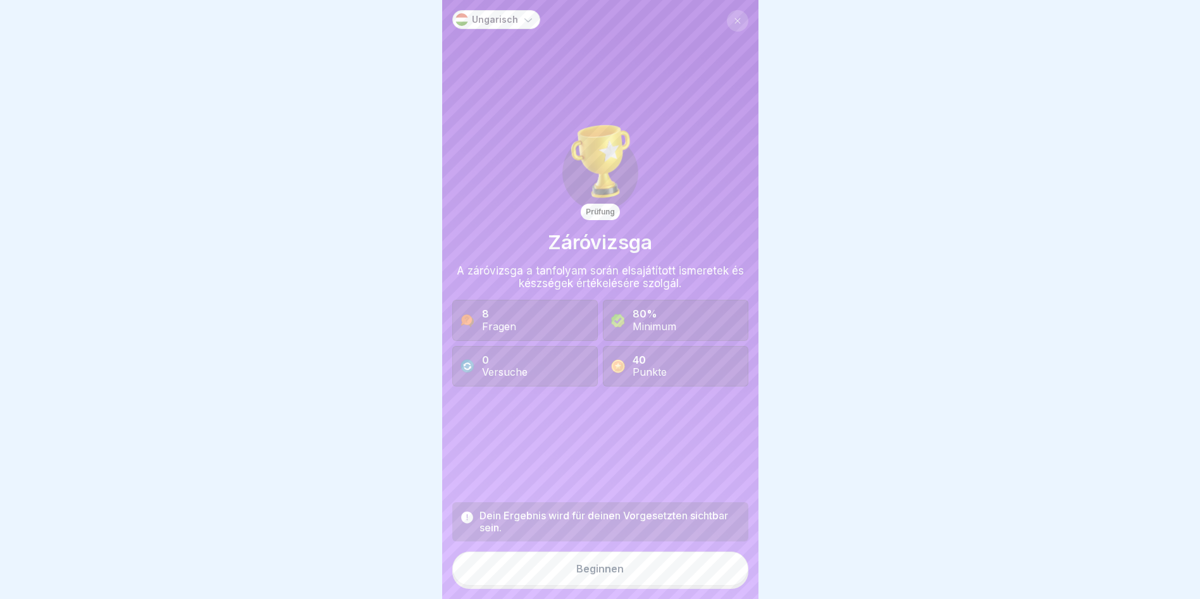
click at [686, 577] on button "Beginnen" at bounding box center [600, 569] width 296 height 34
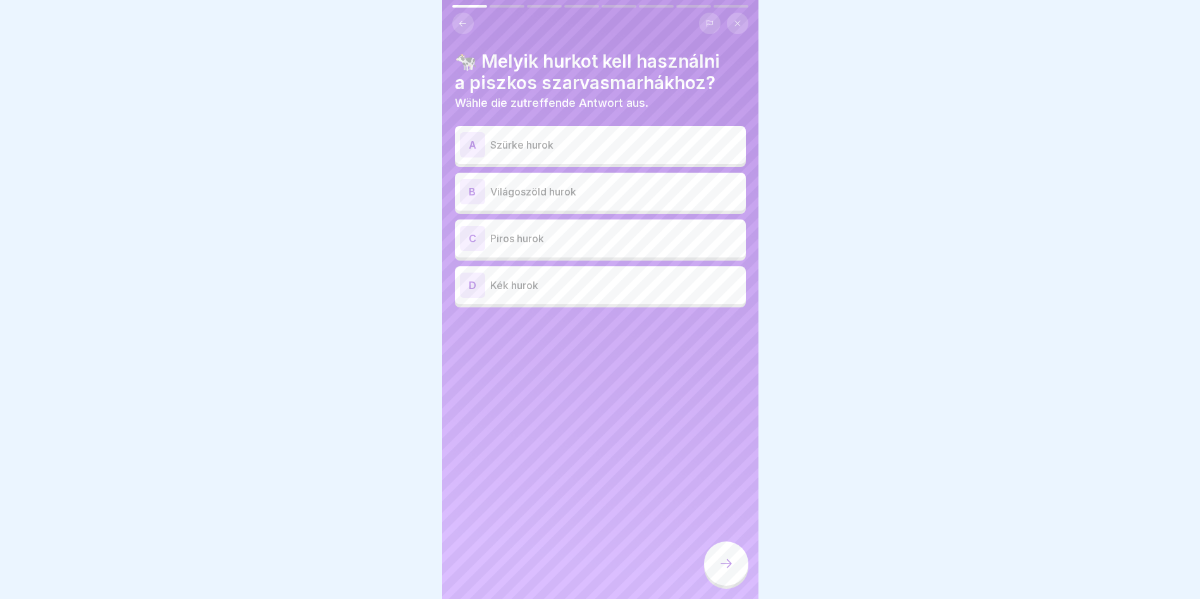
click at [578, 197] on p "Világoszöld hurok" at bounding box center [615, 191] width 250 height 15
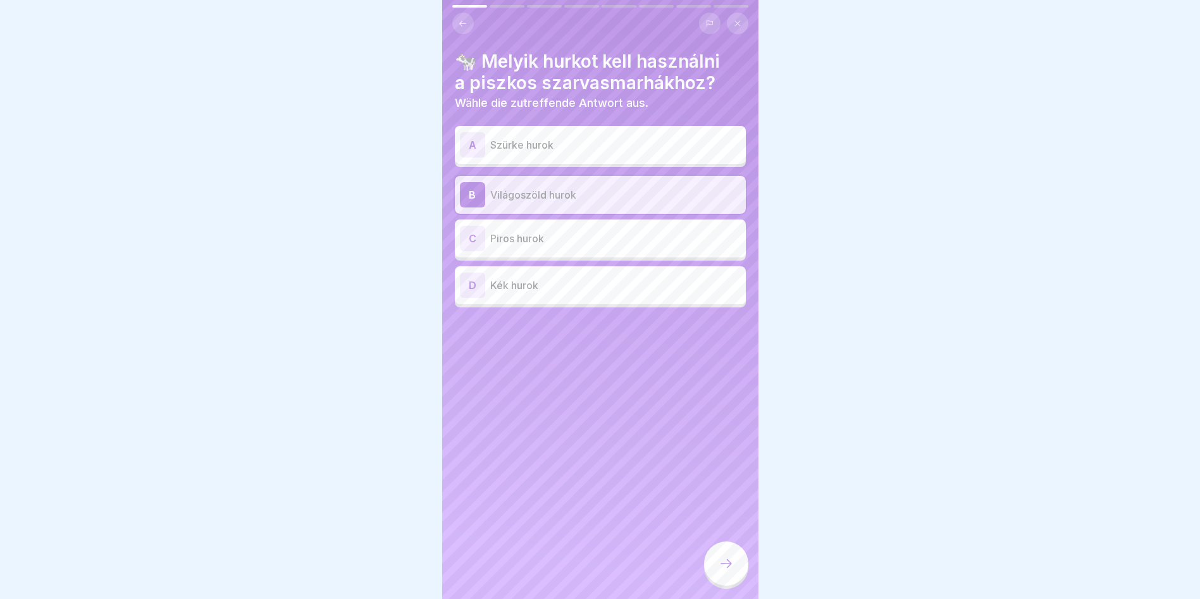
click at [724, 568] on icon at bounding box center [726, 563] width 15 height 15
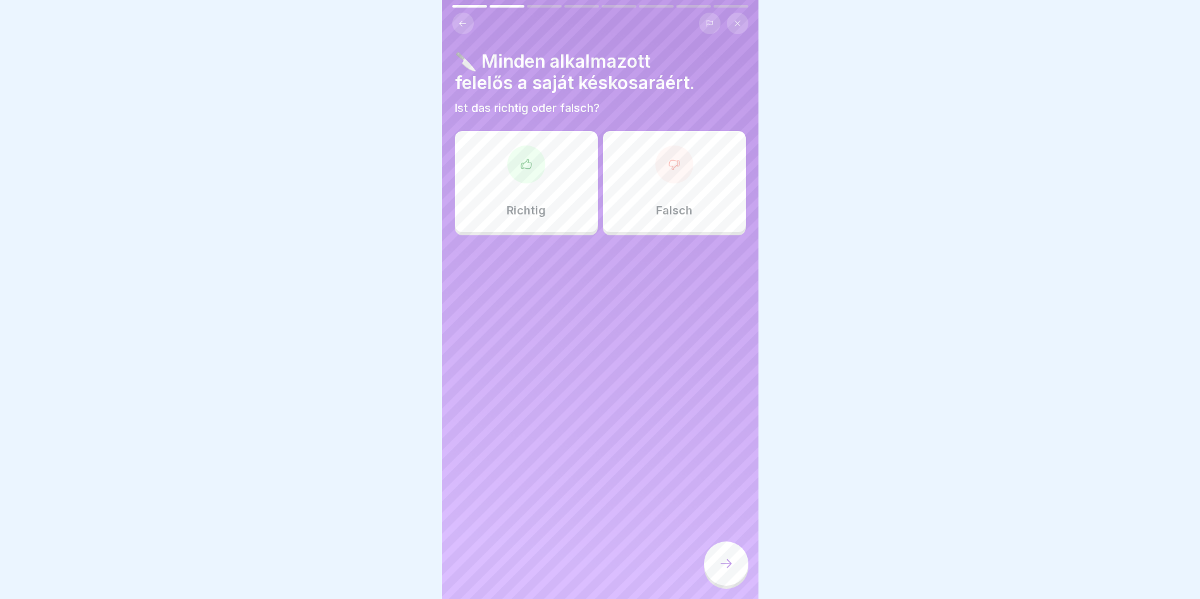
click at [528, 197] on div "Richtig" at bounding box center [526, 181] width 143 height 101
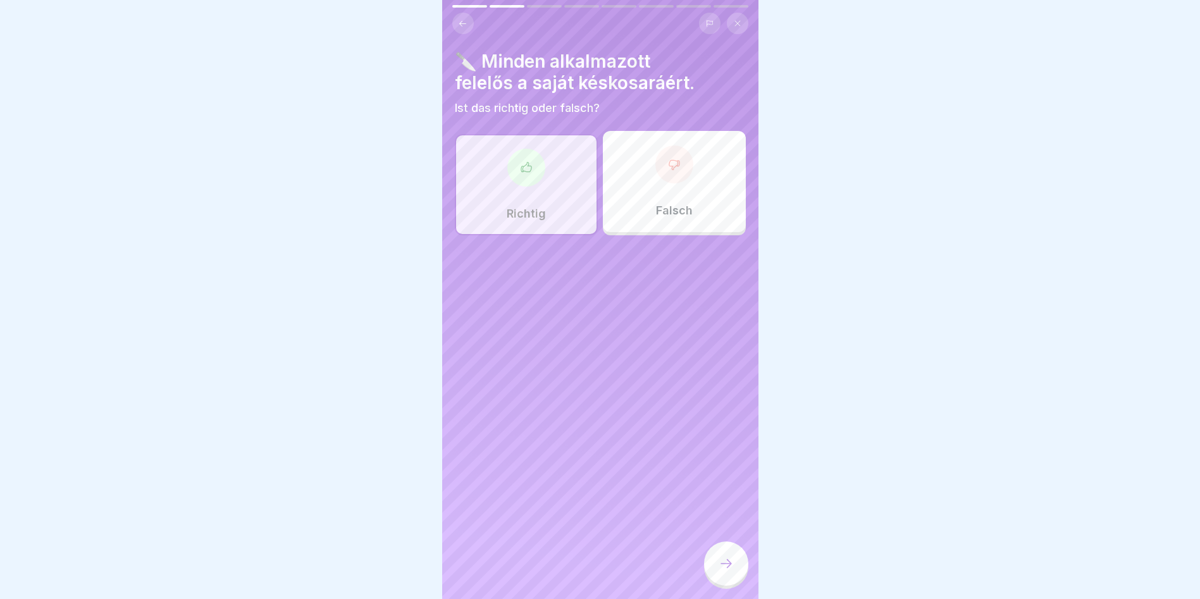
click at [726, 568] on icon at bounding box center [726, 563] width 15 height 15
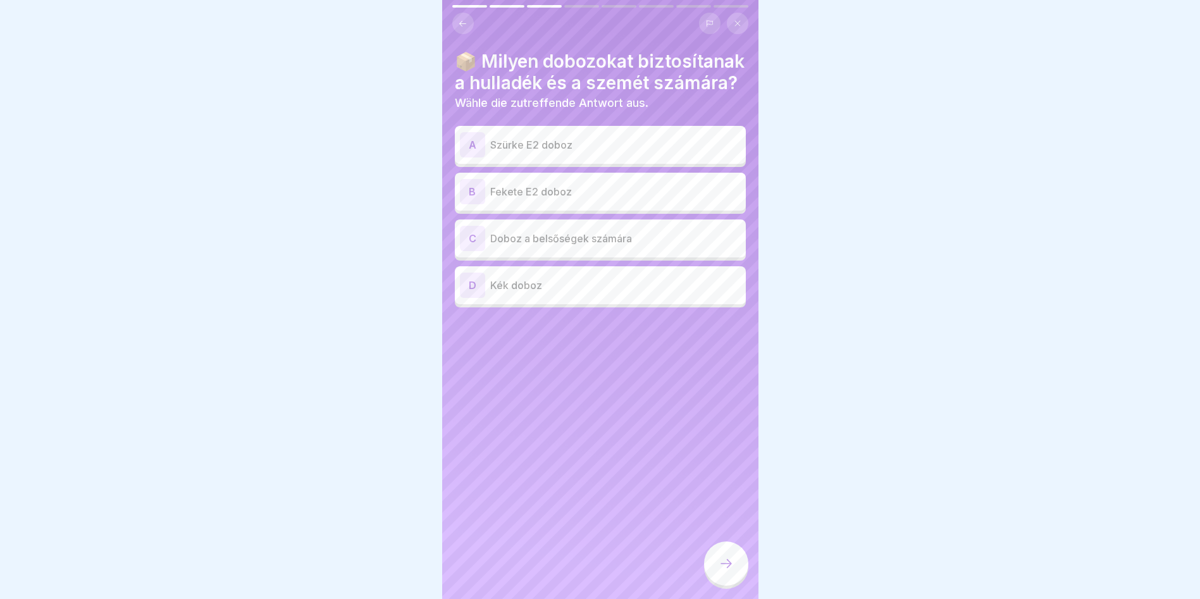
click at [564, 152] on p "Szürke E2 doboz" at bounding box center [615, 144] width 250 height 15
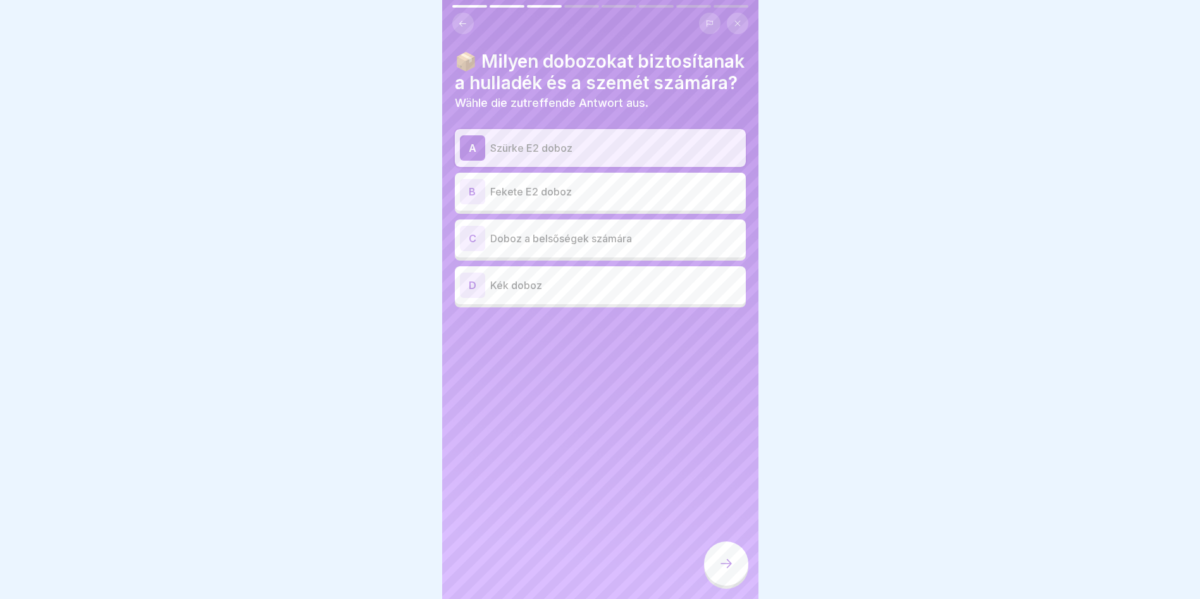
click at [726, 585] on div at bounding box center [726, 563] width 44 height 44
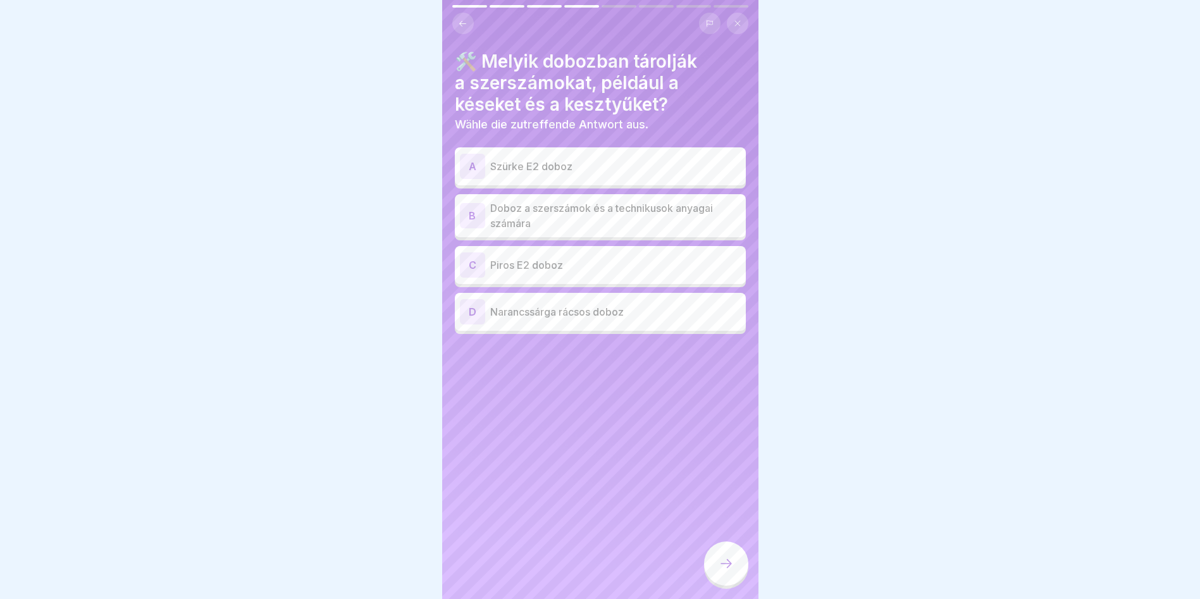
click at [610, 216] on p "Doboz a szerszámok és a technikusok anyagai számára" at bounding box center [615, 216] width 250 height 30
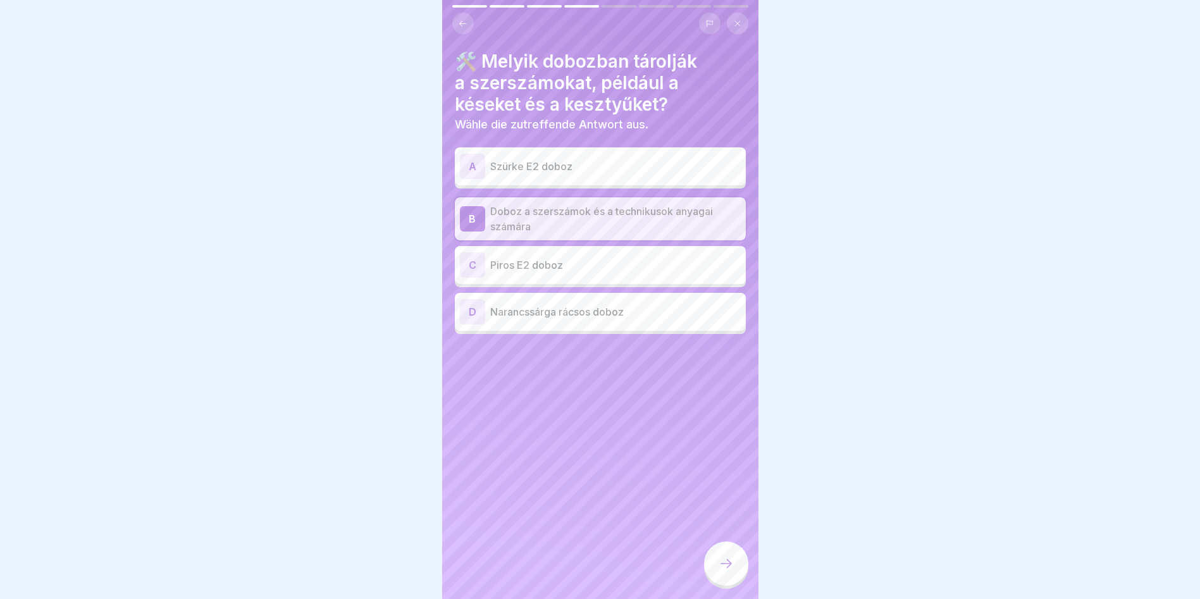
click at [728, 583] on div at bounding box center [726, 563] width 44 height 44
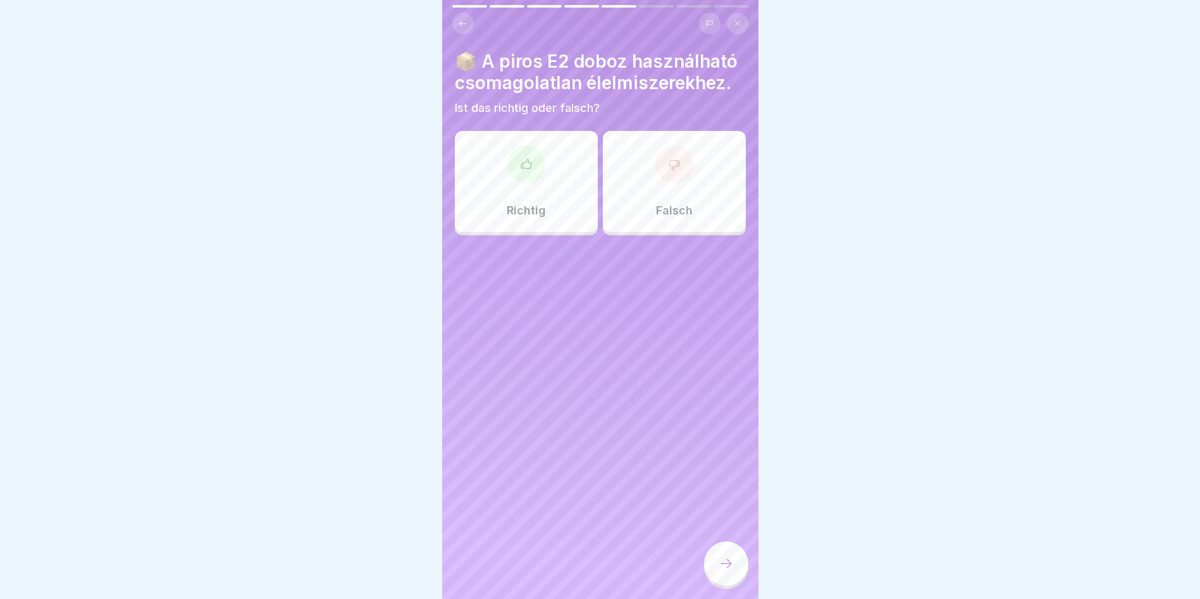
click at [521, 183] on div at bounding box center [526, 164] width 38 height 38
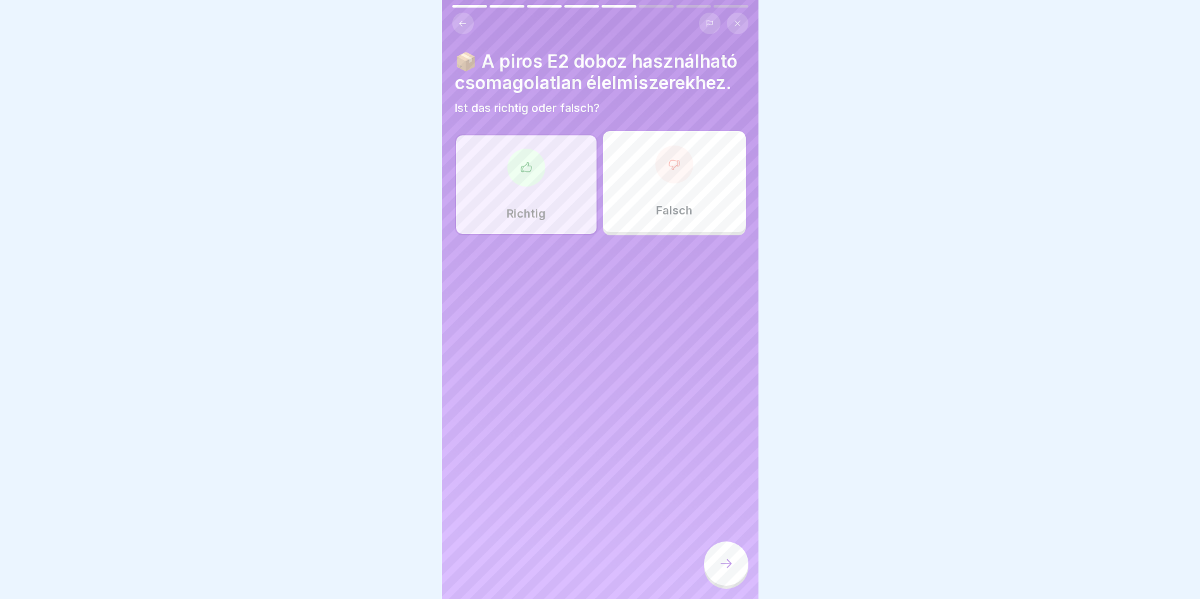
click at [721, 567] on div at bounding box center [726, 563] width 44 height 44
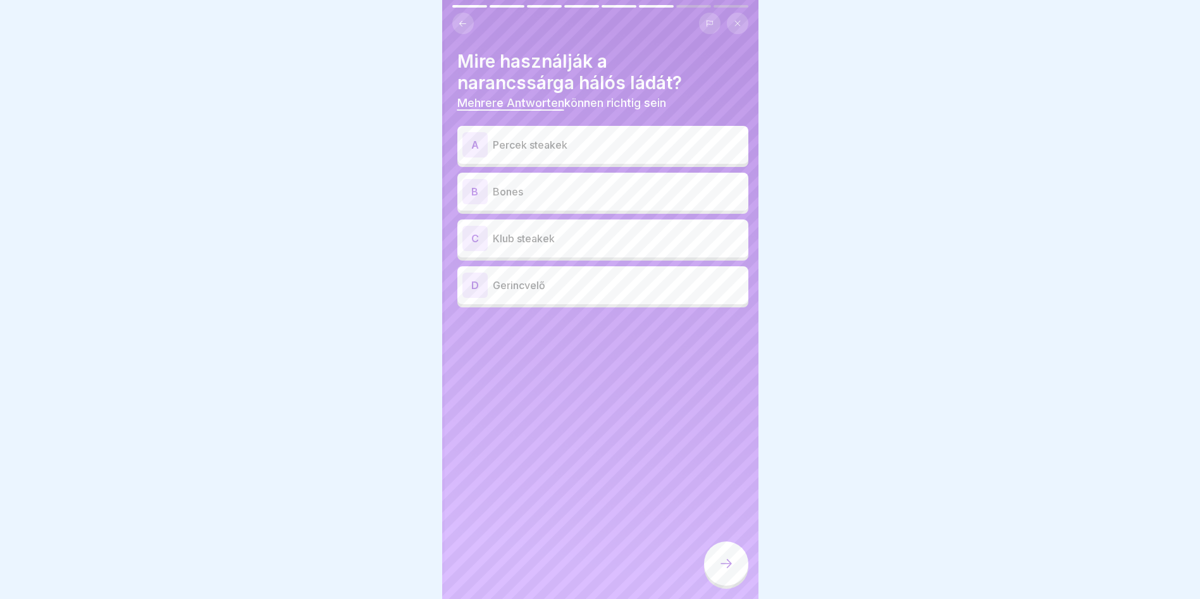
click at [631, 142] on p "Percek steakek" at bounding box center [618, 144] width 250 height 15
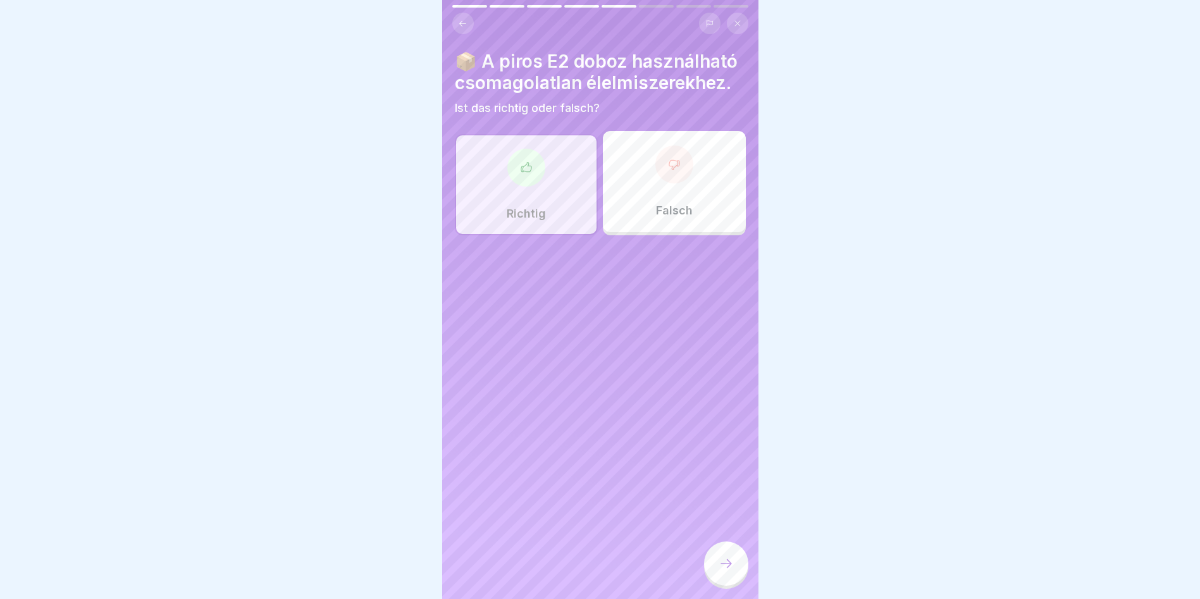
click at [723, 571] on icon at bounding box center [726, 563] width 15 height 15
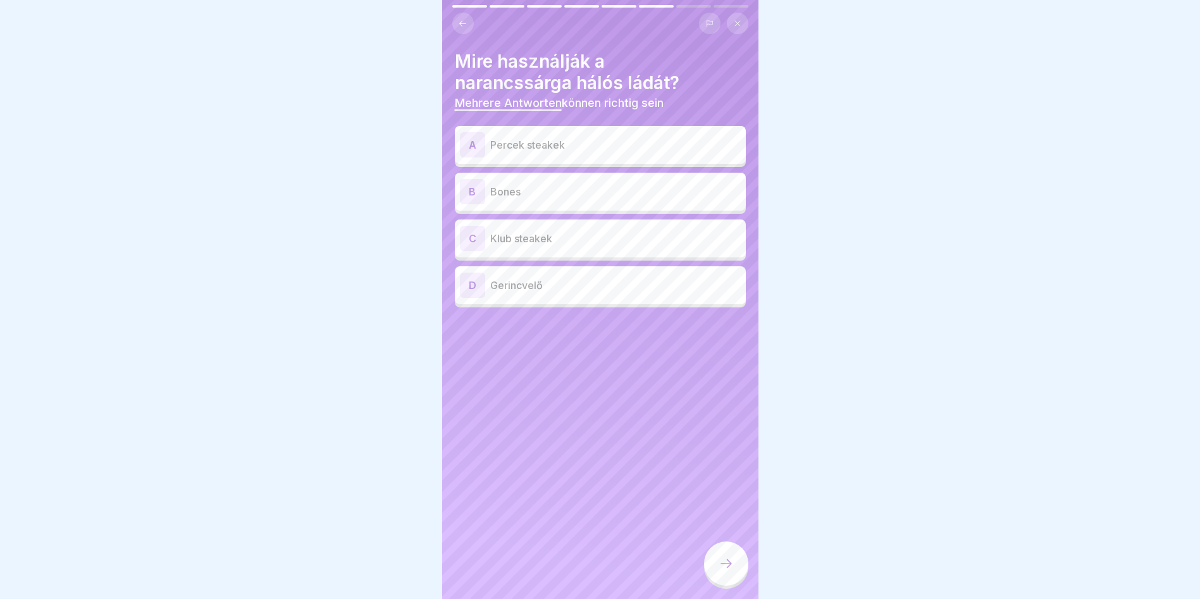
click at [540, 135] on div "A Percek steakek" at bounding box center [600, 144] width 281 height 25
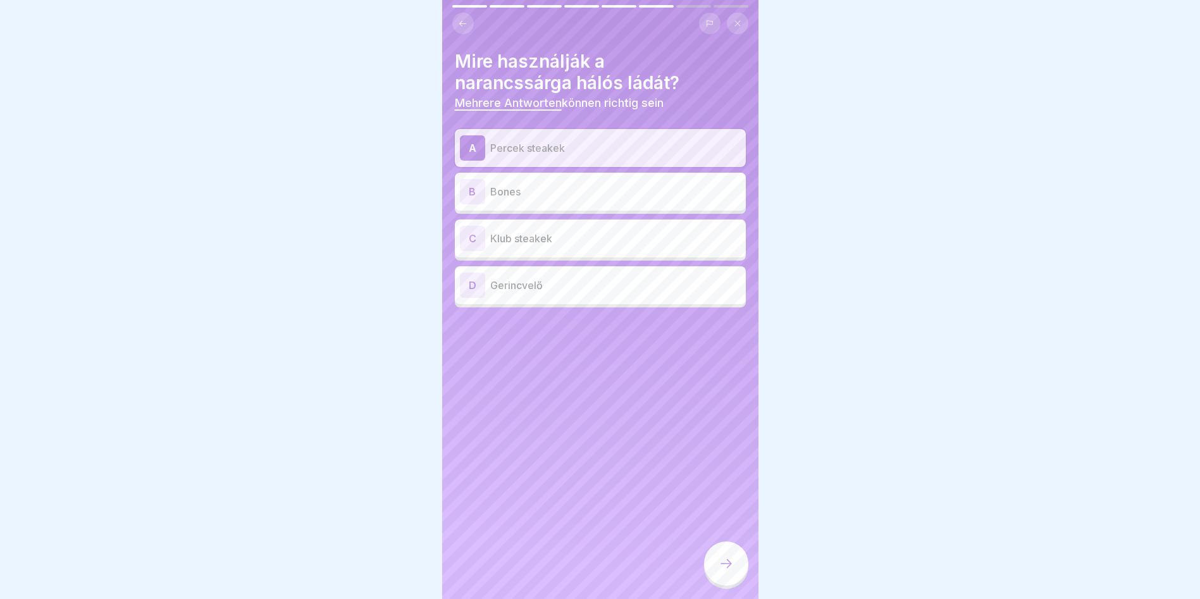
click at [576, 230] on div "C Klub steakek" at bounding box center [600, 238] width 281 height 25
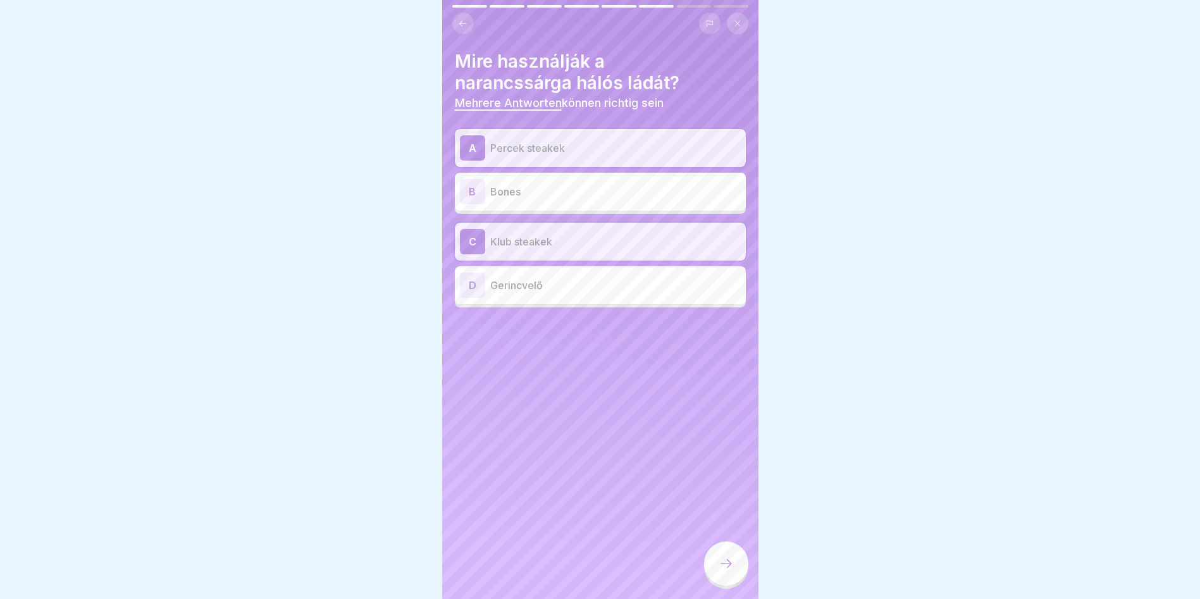
click at [710, 581] on div at bounding box center [726, 563] width 44 height 44
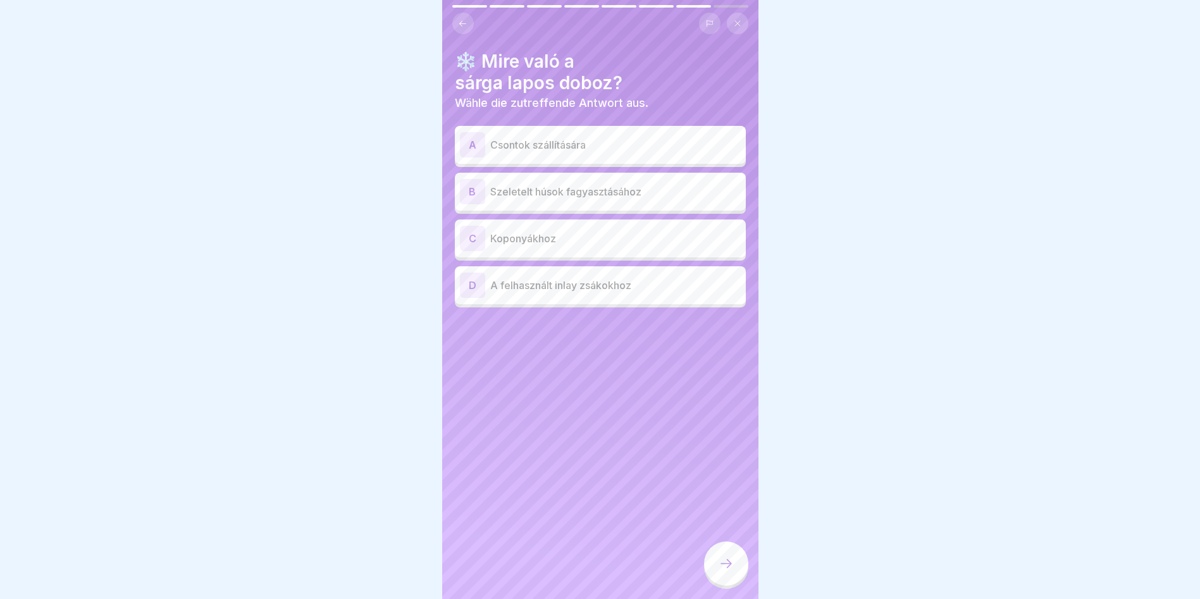
click at [539, 186] on p "Szeletelt húsok fagyasztásához" at bounding box center [615, 191] width 250 height 15
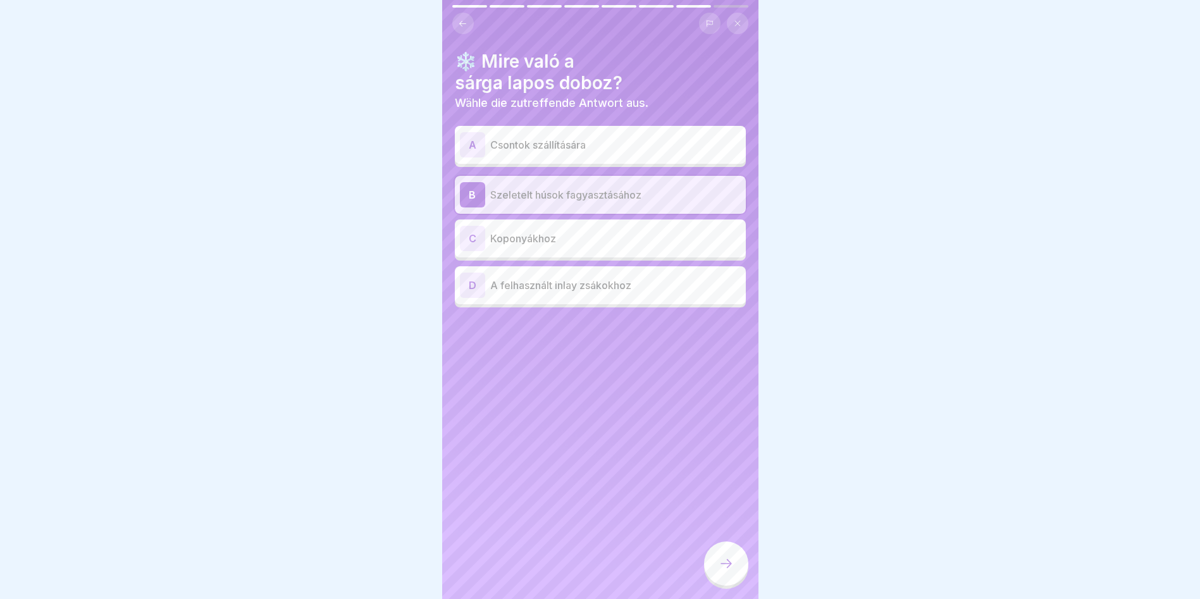
click at [723, 584] on div at bounding box center [726, 563] width 44 height 44
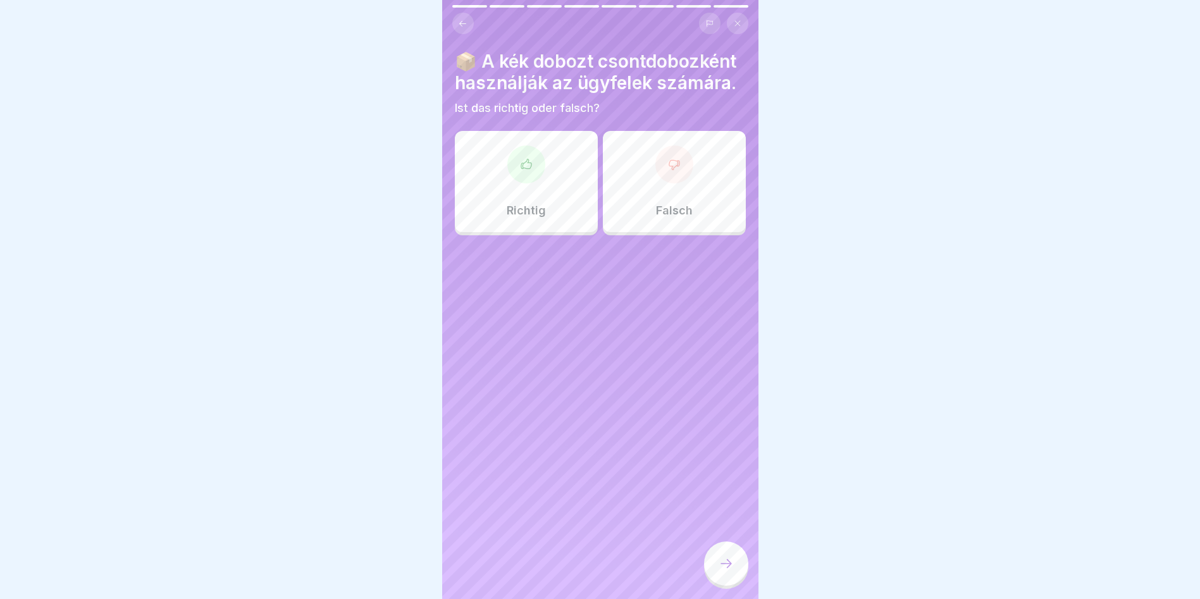
click at [528, 171] on icon at bounding box center [526, 164] width 13 height 13
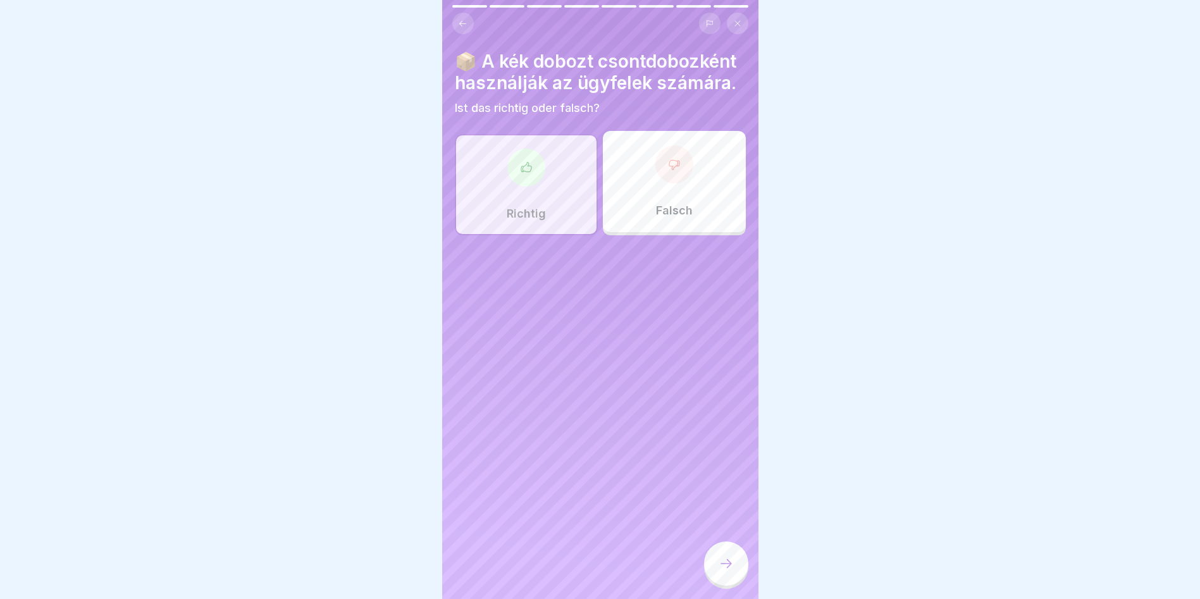
click at [518, 187] on div at bounding box center [526, 168] width 38 height 38
click at [732, 584] on div at bounding box center [726, 563] width 44 height 44
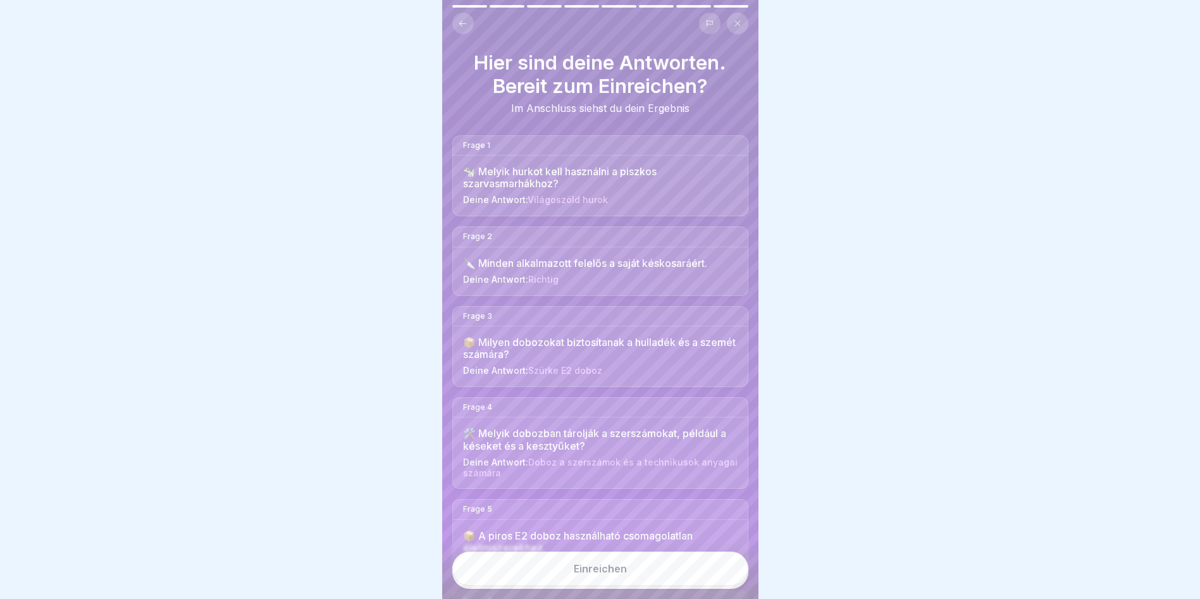
click at [681, 584] on button "Einreichen" at bounding box center [600, 569] width 296 height 34
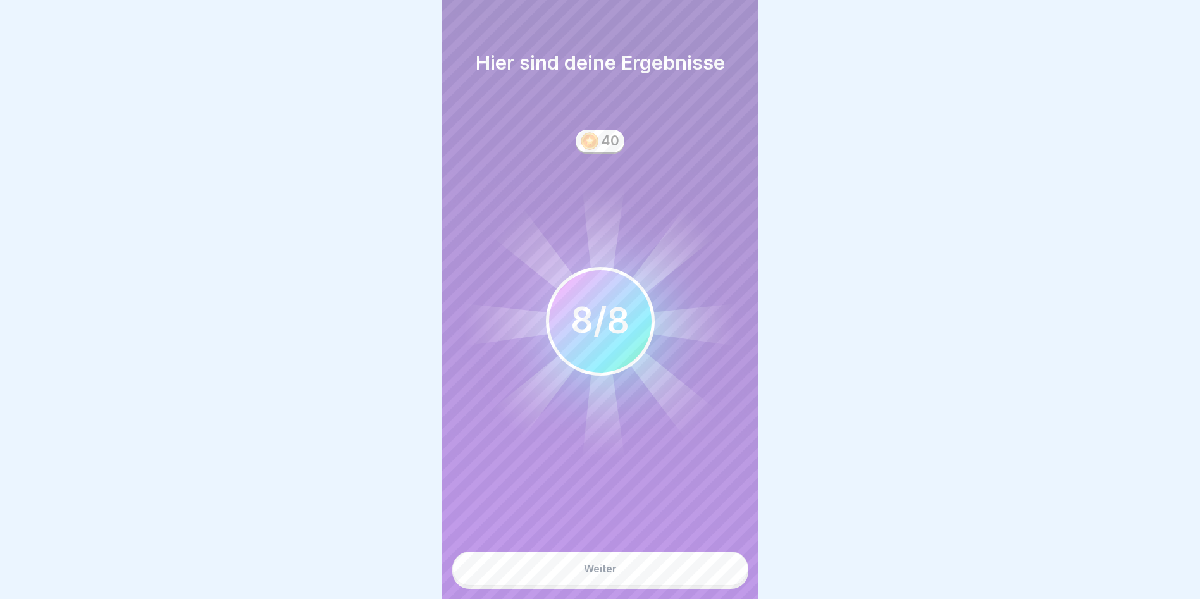
click at [562, 571] on button "Weiter" at bounding box center [600, 569] width 296 height 34
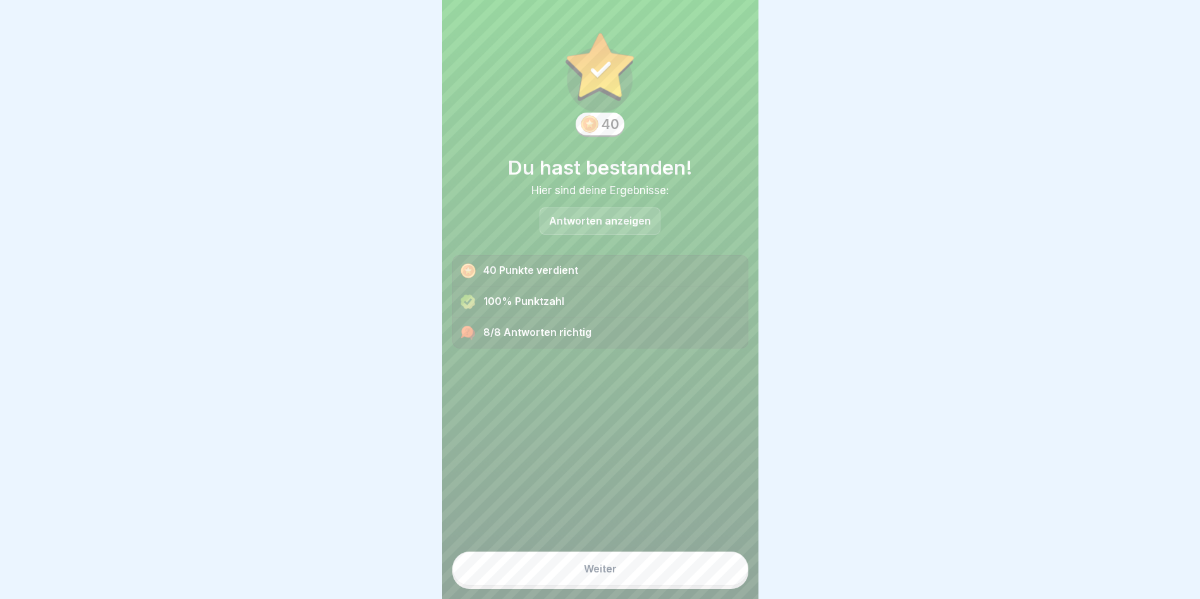
click at [617, 571] on button "Weiter" at bounding box center [600, 569] width 296 height 34
